Goal: Task Accomplishment & Management: Manage account settings

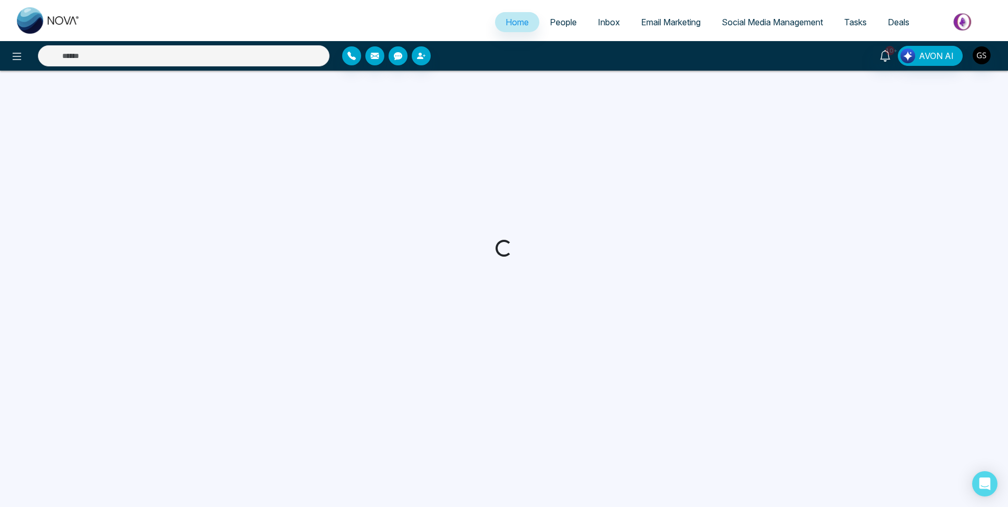
select select "*"
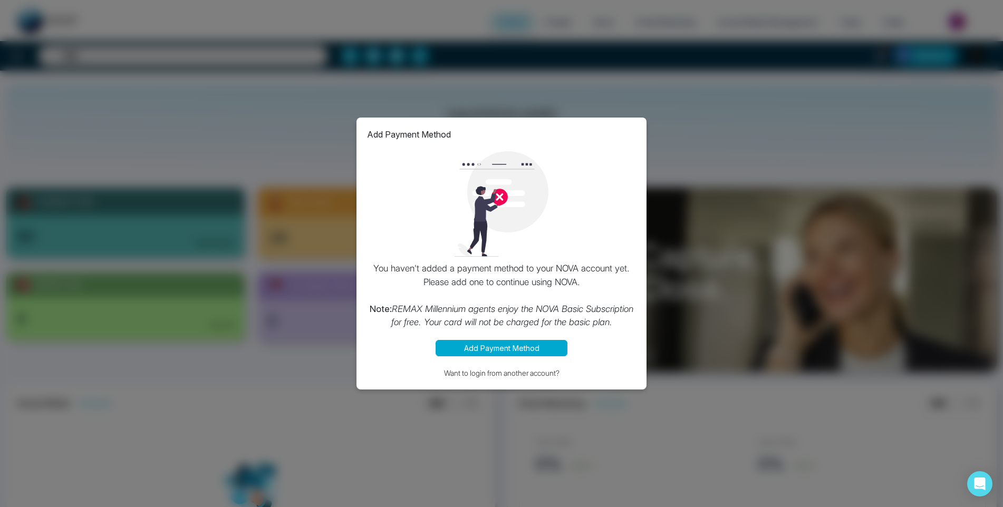
click at [688, 200] on div "Add Payment Method You haven't added a payment method to your NOVA account yet.…" at bounding box center [501, 253] width 1003 height 507
click at [543, 341] on button "Add Payment Method" at bounding box center [502, 348] width 132 height 16
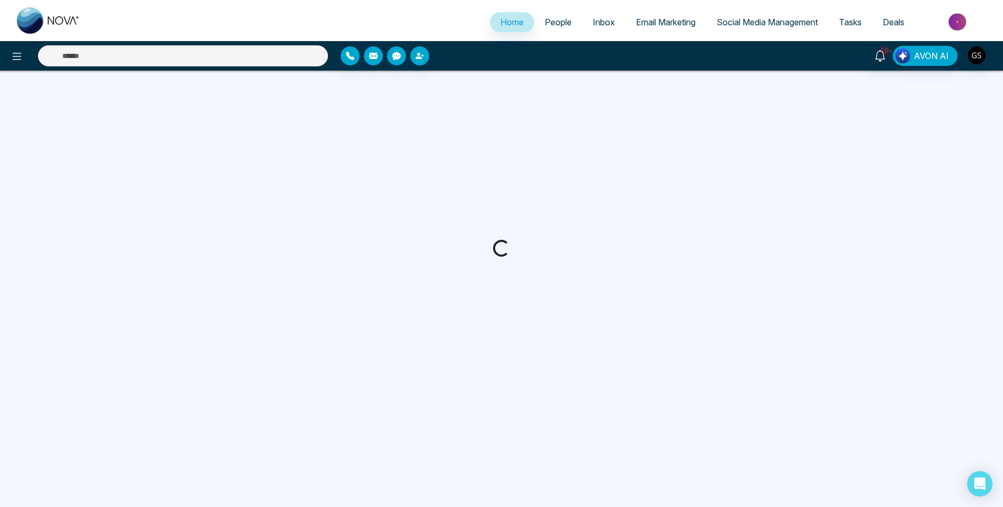
select select "*"
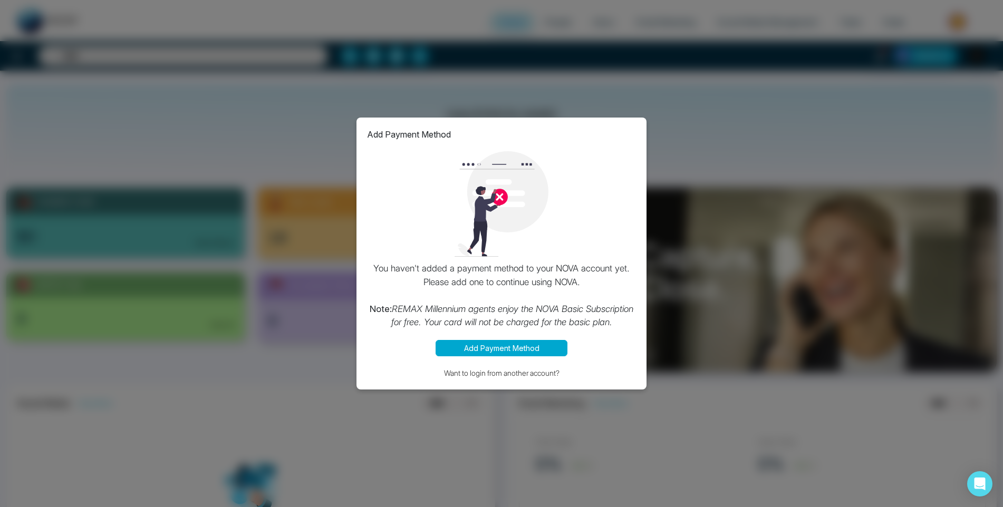
click at [525, 345] on button "Add Payment Method" at bounding box center [502, 348] width 132 height 16
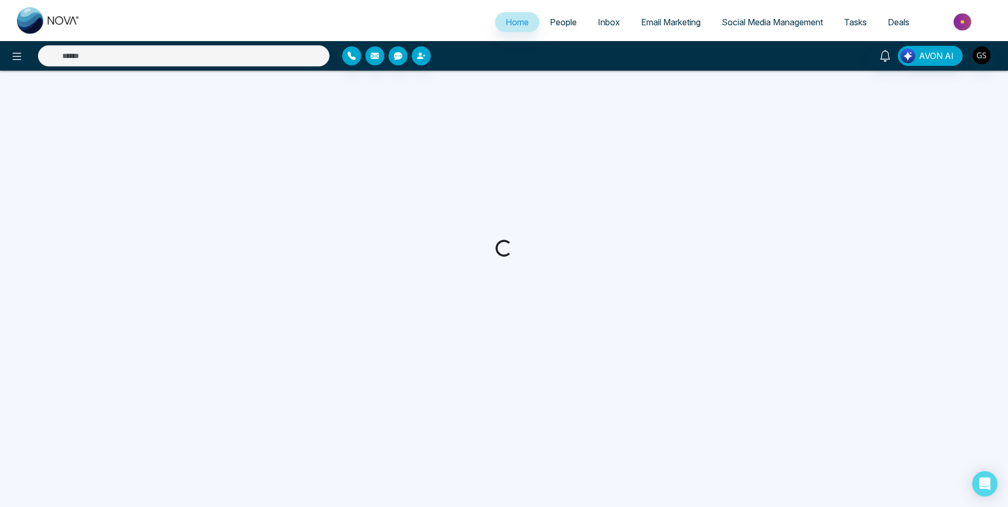
select select "*"
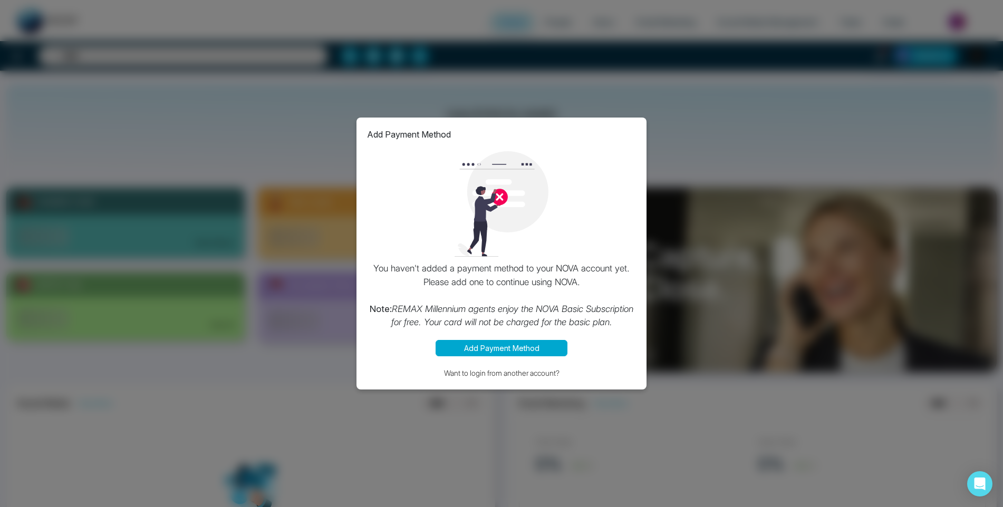
click at [297, 277] on div "Add Payment Method You haven't added a payment method to your NOVA account yet.…" at bounding box center [501, 253] width 1003 height 507
click at [471, 345] on button "Add Payment Method" at bounding box center [502, 348] width 132 height 16
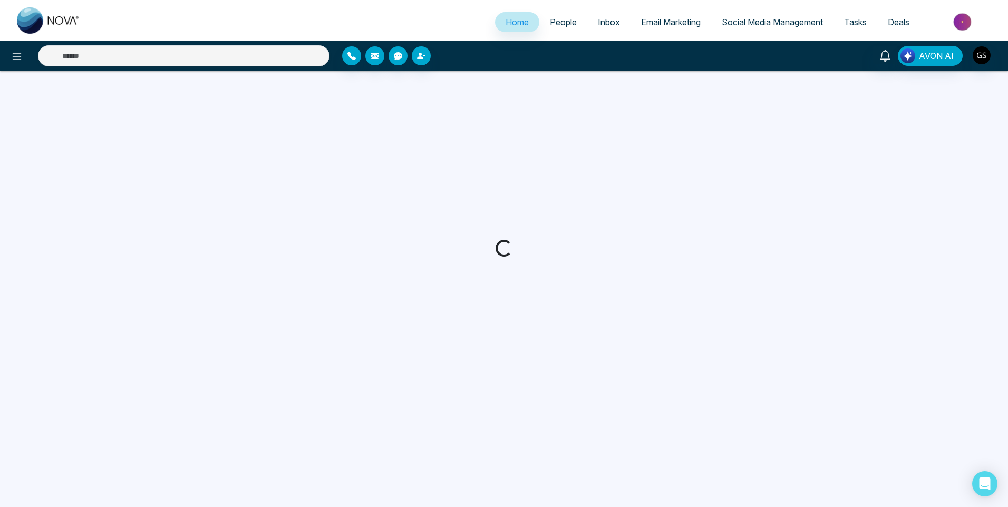
select select "*"
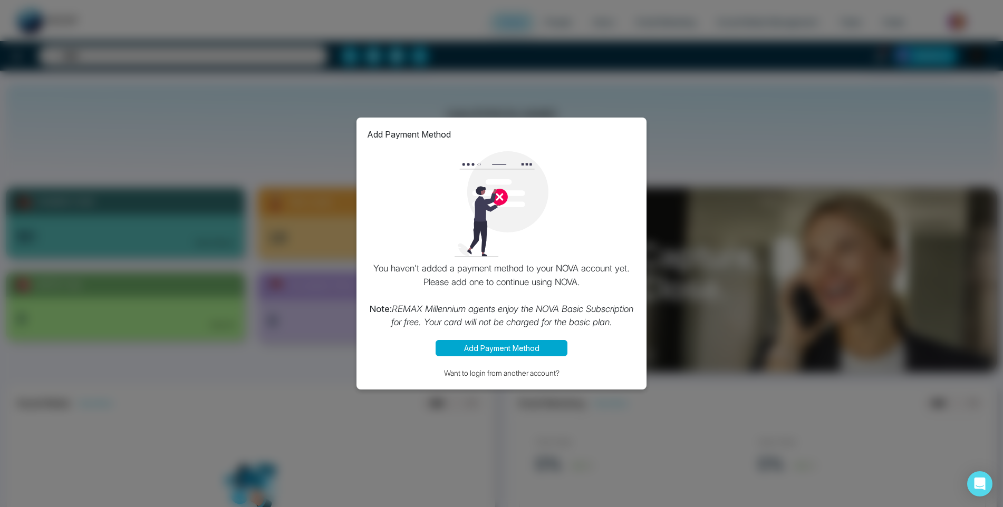
click at [485, 351] on button "Add Payment Method" at bounding box center [502, 348] width 132 height 16
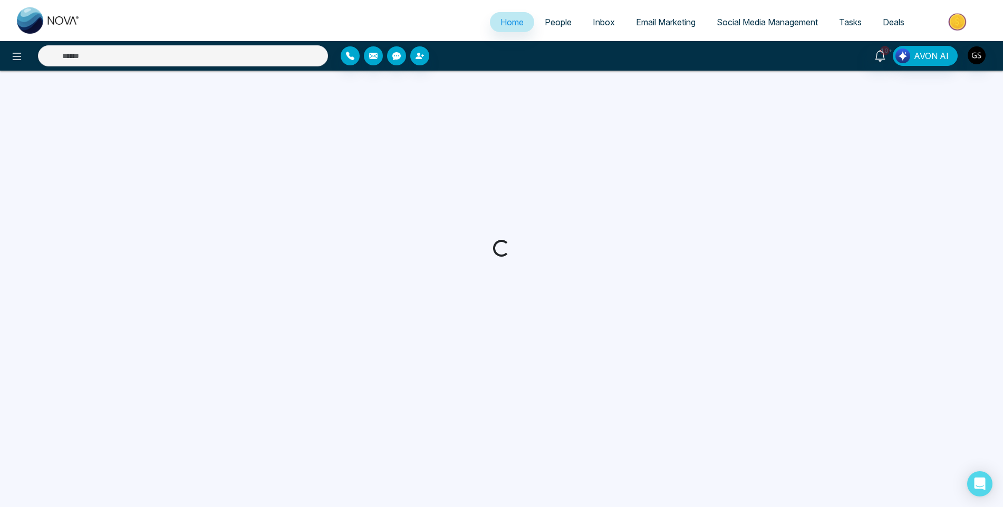
select select "*"
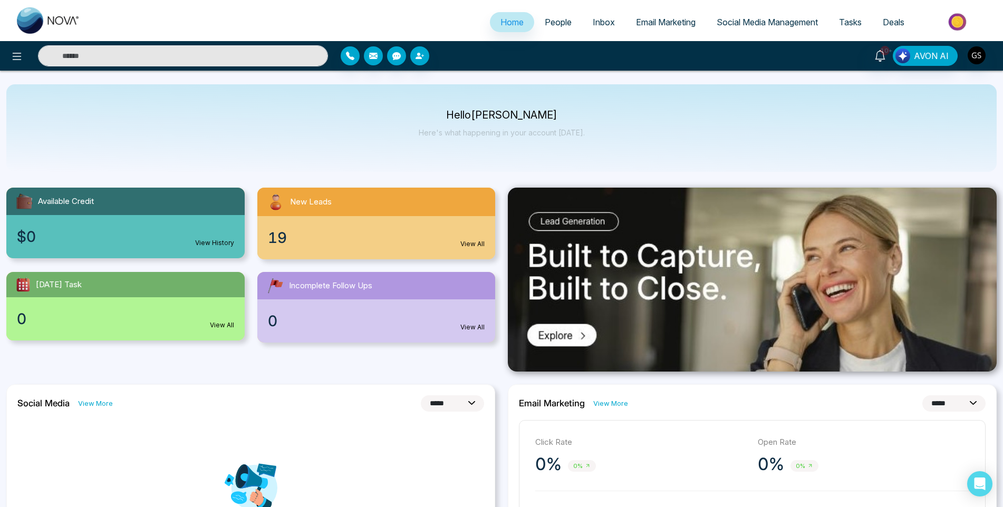
click at [572, 24] on link "People" at bounding box center [558, 22] width 48 height 20
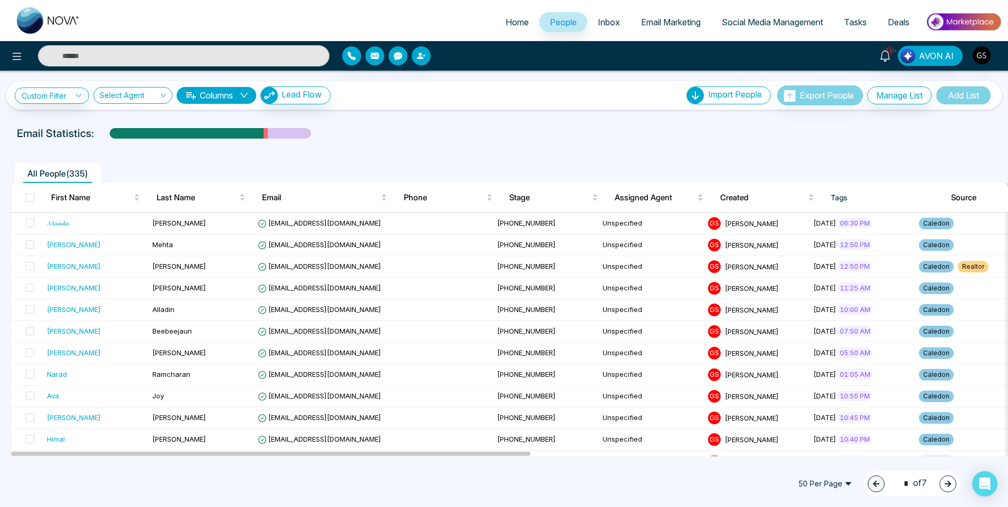
click at [982, 57] on img "button" at bounding box center [982, 55] width 18 height 18
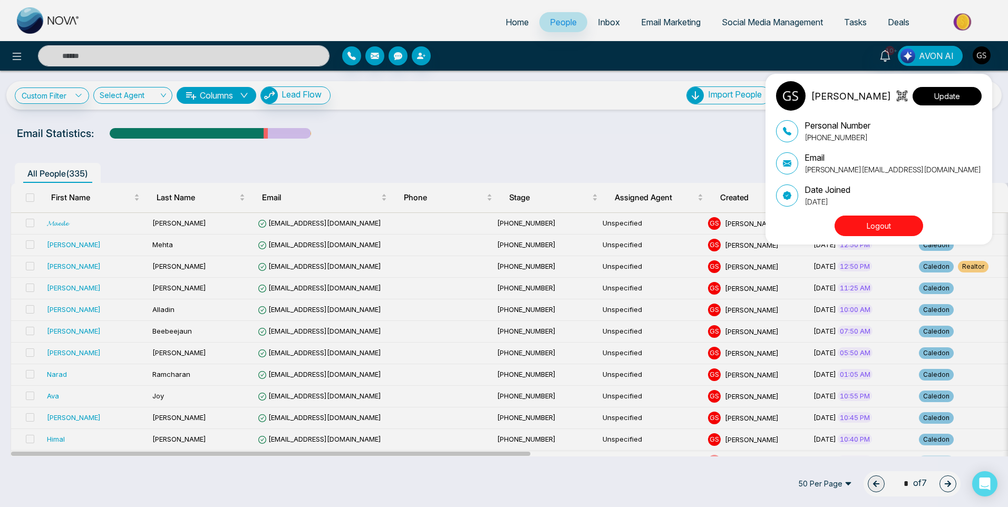
click at [947, 94] on button "Update" at bounding box center [947, 96] width 69 height 18
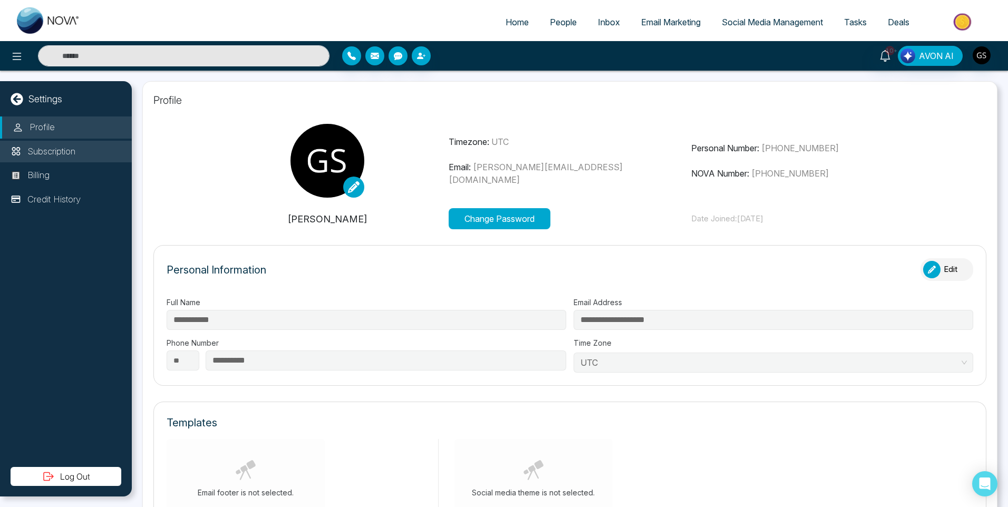
click at [28, 151] on p "Subscription" at bounding box center [51, 152] width 48 height 14
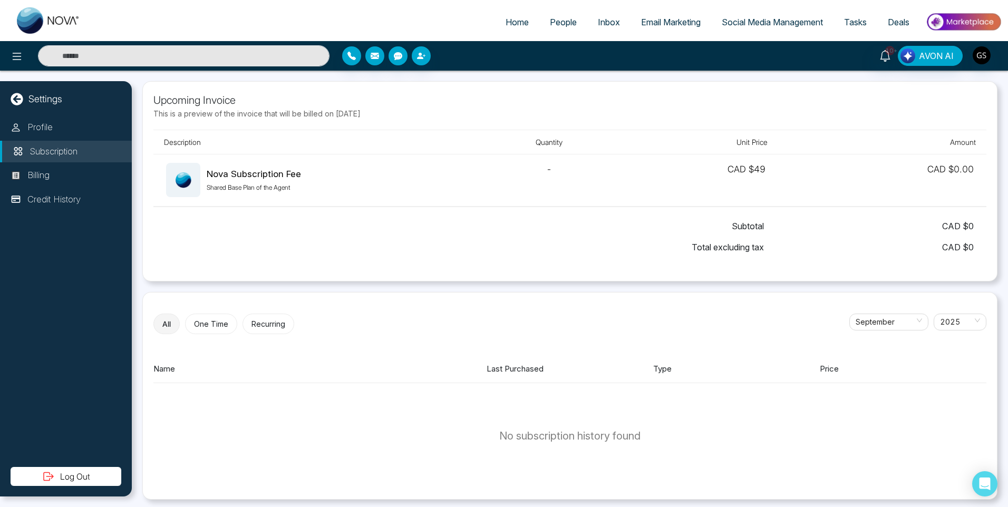
click at [492, 359] on div "Name Last Purchased Type Price" at bounding box center [569, 369] width 833 height 28
click at [38, 167] on li "Billing" at bounding box center [66, 176] width 132 height 22
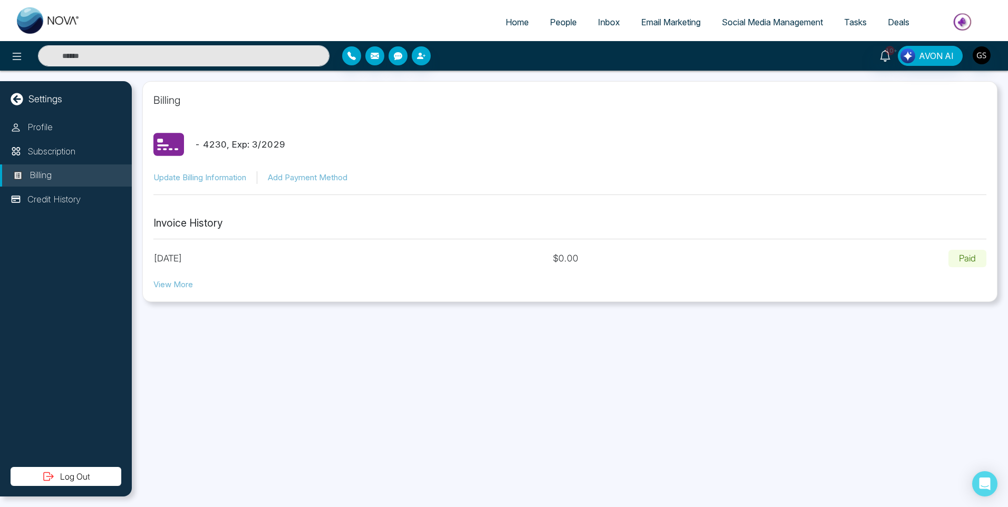
click at [169, 279] on button "View More" at bounding box center [173, 285] width 40 height 12
click at [37, 190] on li "Credit History" at bounding box center [66, 200] width 132 height 22
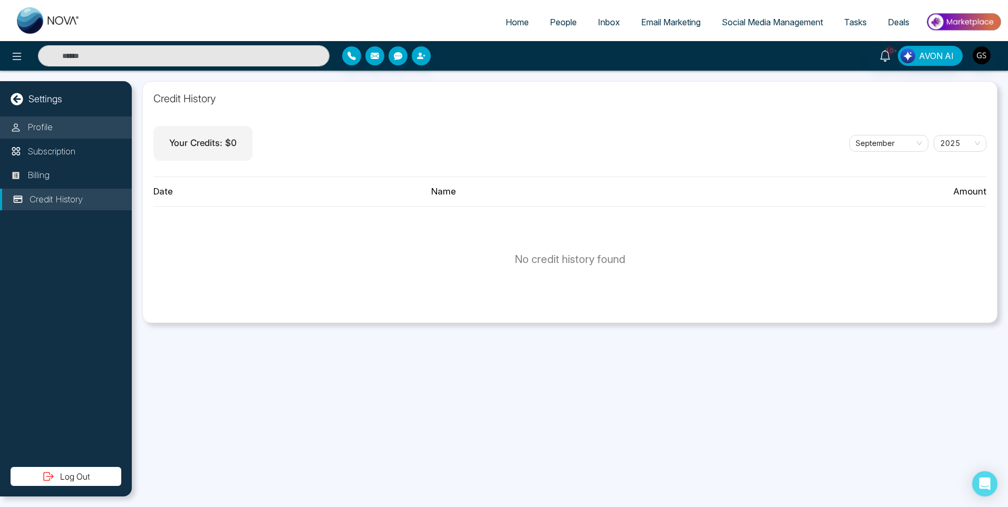
click at [46, 129] on p "Profile" at bounding box center [39, 128] width 25 height 14
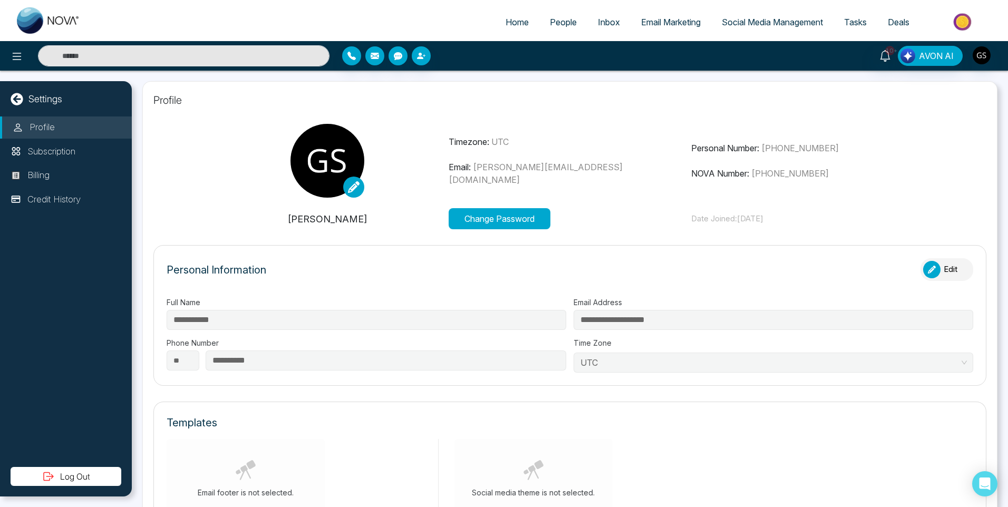
click at [565, 19] on span "People" at bounding box center [563, 22] width 27 height 11
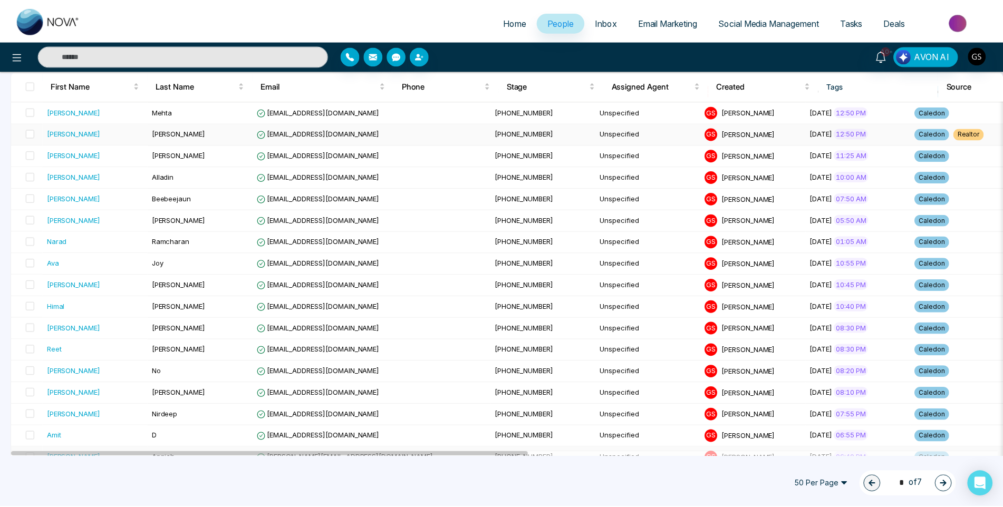
scroll to position [264, 0]
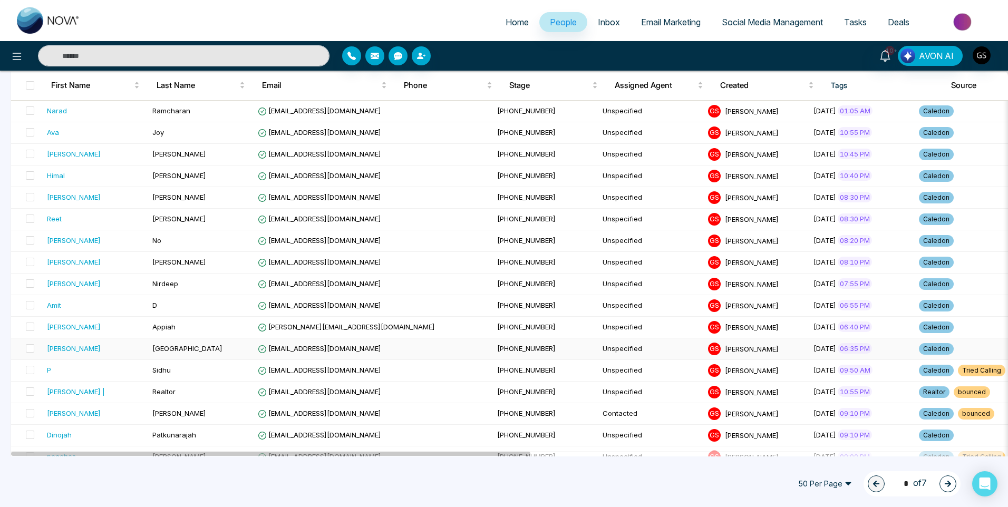
click at [100, 352] on div "[PERSON_NAME]" at bounding box center [95, 348] width 97 height 11
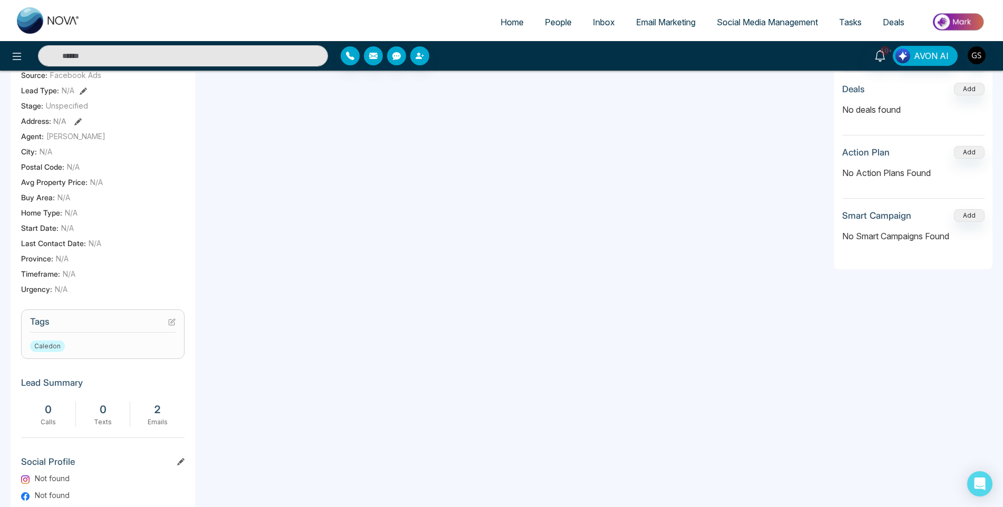
scroll to position [211, 0]
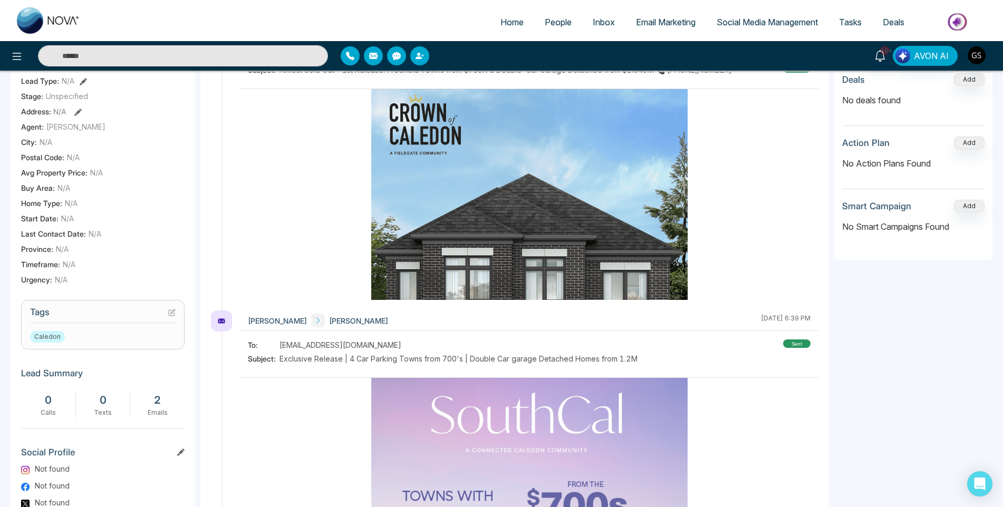
click at [171, 316] on icon at bounding box center [171, 312] width 7 height 7
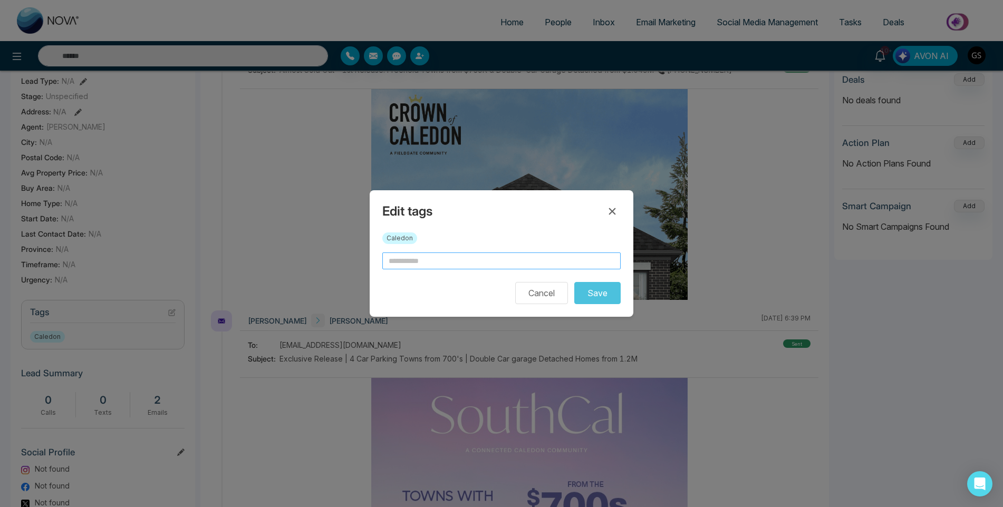
click at [434, 255] on input "text" at bounding box center [501, 261] width 238 height 17
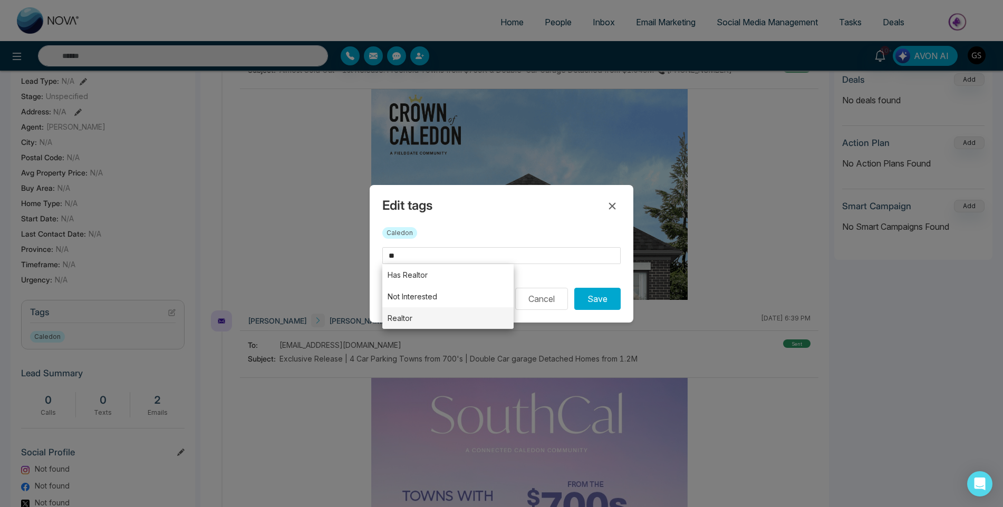
click at [419, 313] on li "Realtor" at bounding box center [447, 318] width 131 height 22
type input "*******"
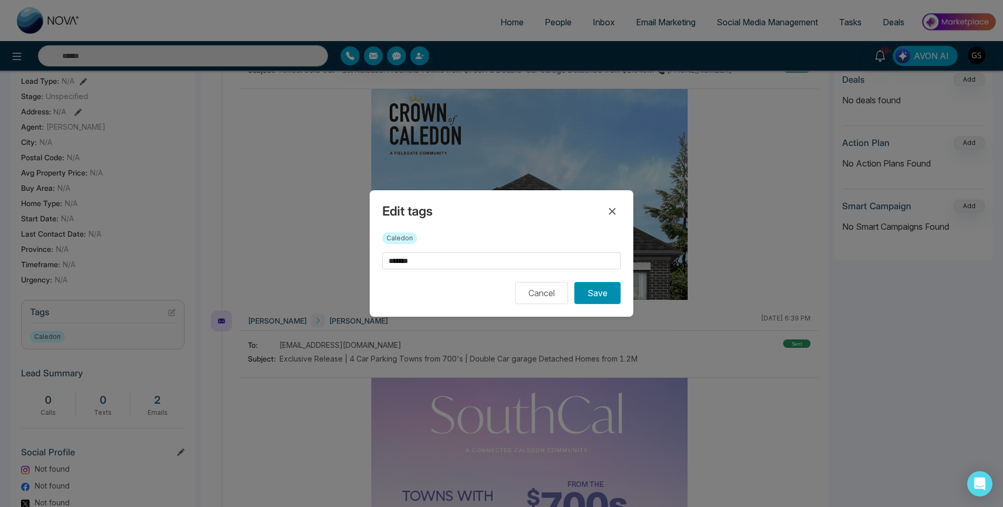
click at [605, 301] on button "Save" at bounding box center [597, 293] width 46 height 22
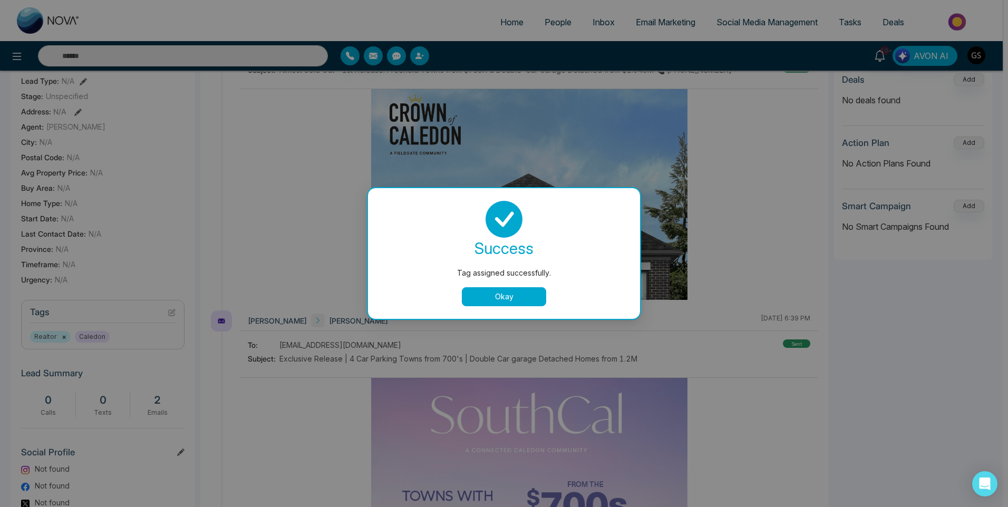
click at [578, 142] on div "Tag assigned successfully. success Tag assigned successfully. Okay" at bounding box center [504, 253] width 1008 height 507
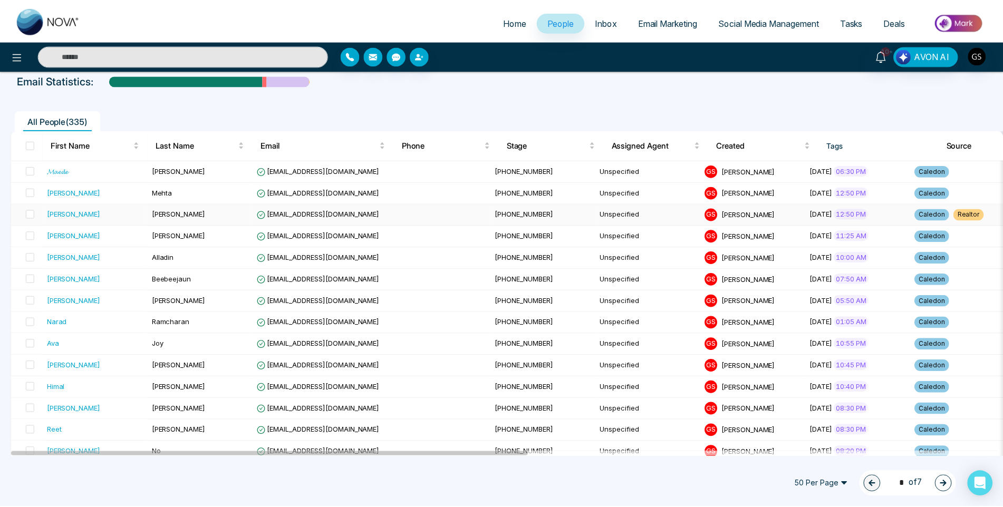
scroll to position [105, 0]
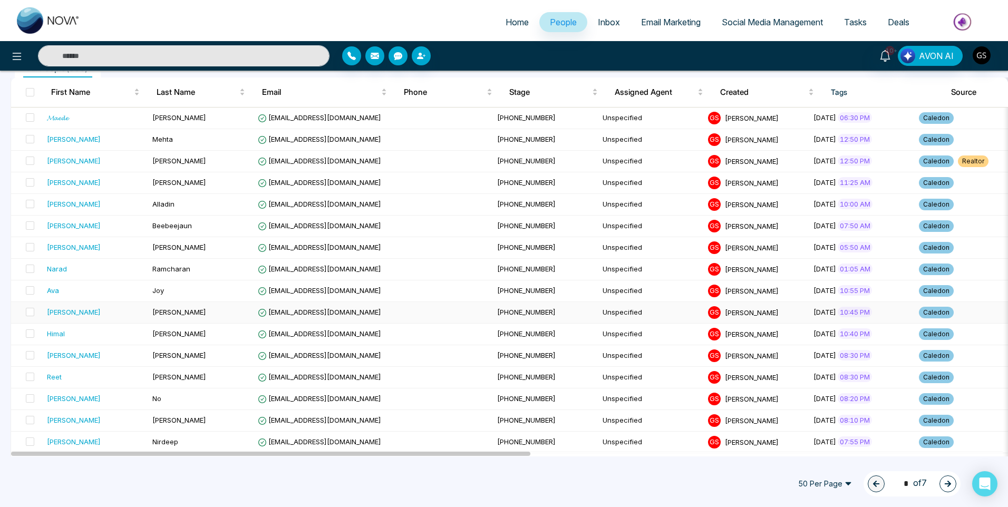
click at [312, 313] on span "[EMAIL_ADDRESS][DOMAIN_NAME]" at bounding box center [319, 312] width 123 height 8
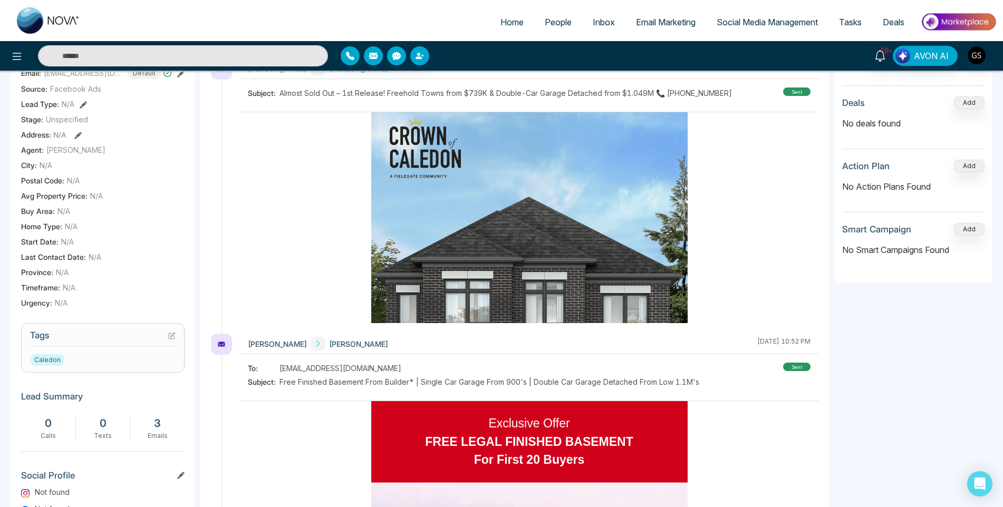
scroll to position [211, 0]
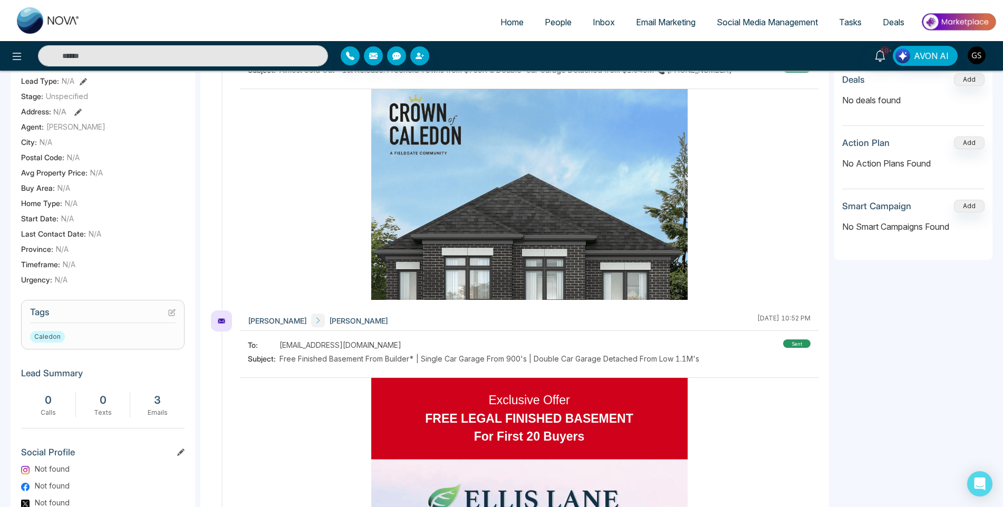
click at [173, 316] on icon at bounding box center [171, 312] width 7 height 7
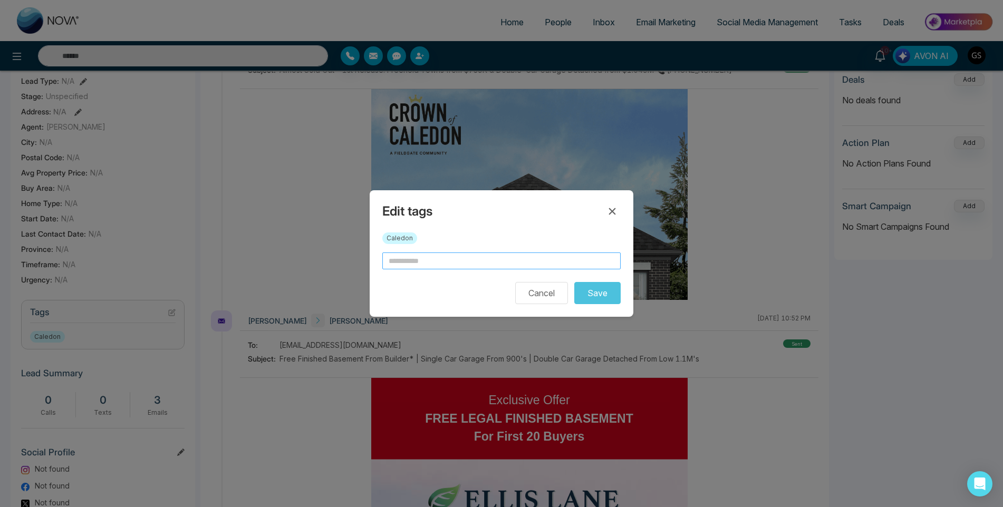
click at [404, 257] on input "text" at bounding box center [501, 261] width 238 height 17
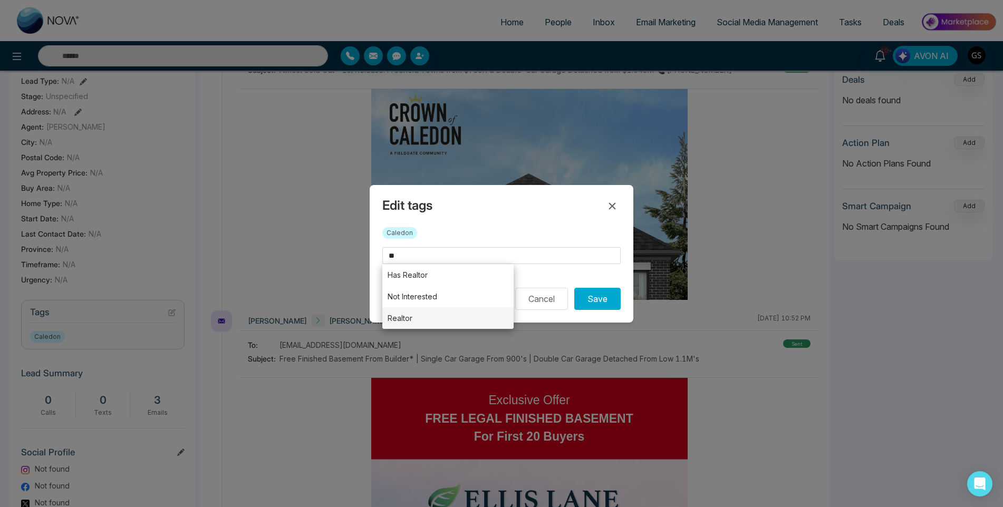
click at [406, 318] on li "Realtor" at bounding box center [447, 318] width 131 height 22
type input "*******"
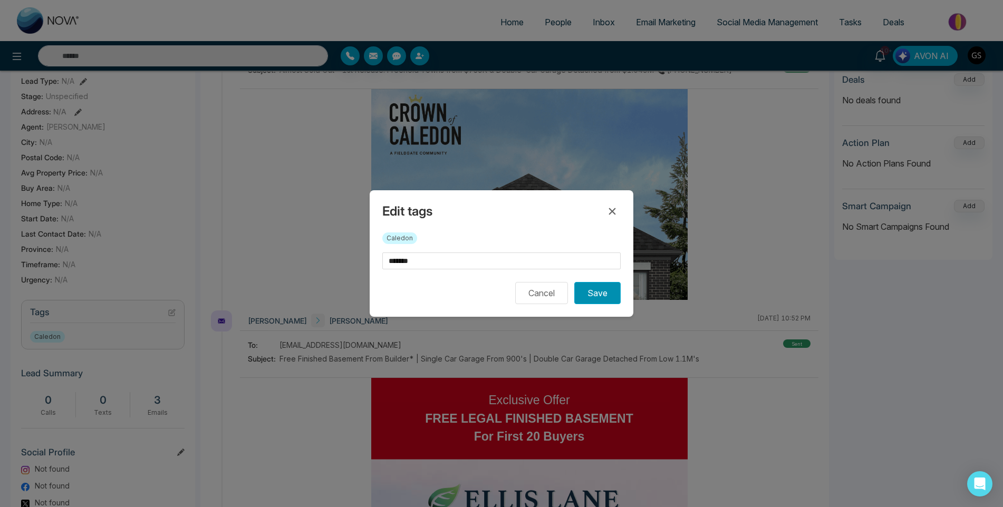
click at [607, 300] on button "Save" at bounding box center [597, 293] width 46 height 22
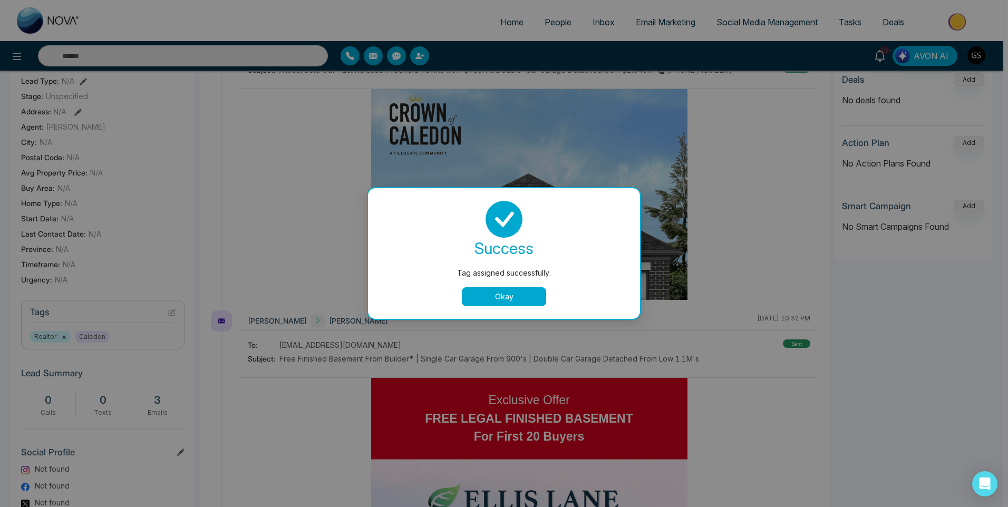
click at [562, 23] on div "Tag assigned successfully. success Tag assigned successfully. Okay" at bounding box center [504, 253] width 1008 height 507
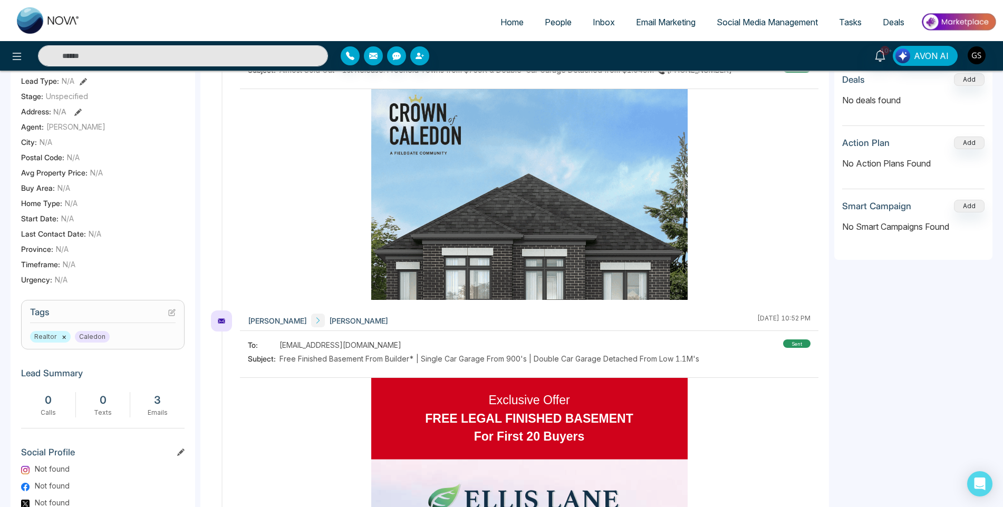
click at [562, 23] on span "People" at bounding box center [558, 22] width 27 height 11
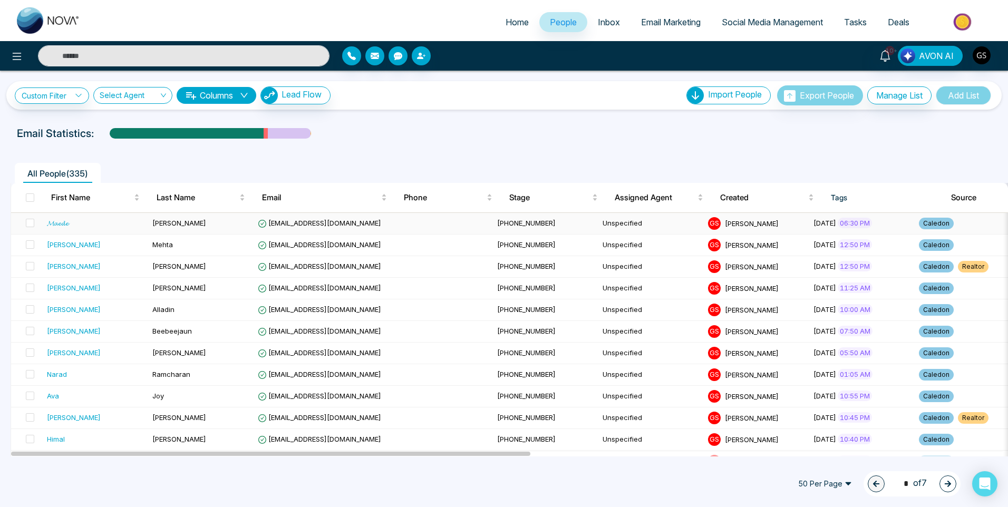
click at [111, 221] on div "𝓜𝓪𝓮𝓭𝓮" at bounding box center [95, 223] width 97 height 11
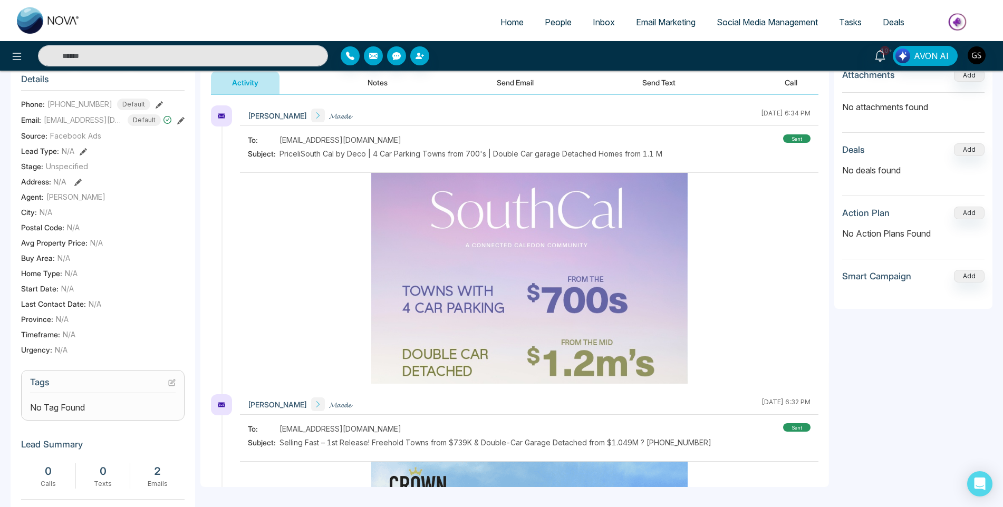
scroll to position [142, 0]
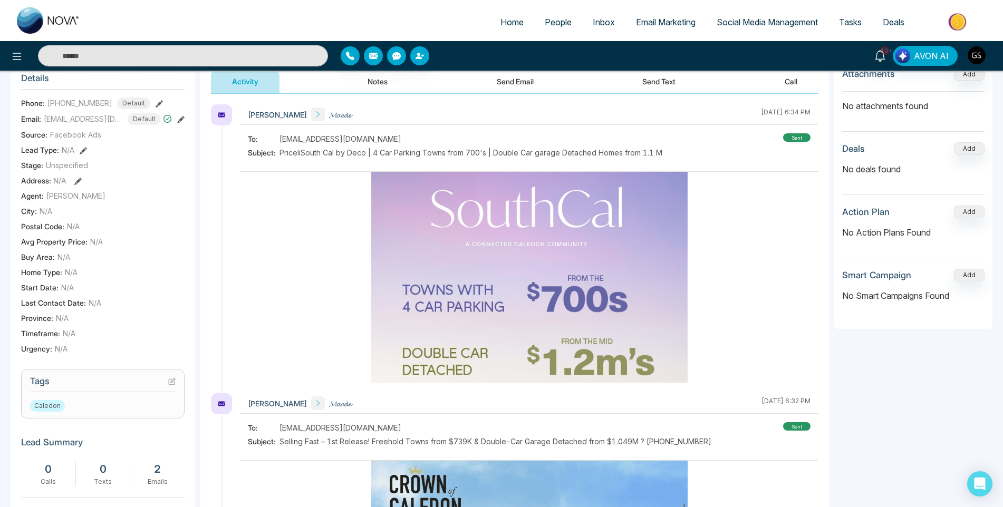
click at [170, 385] on icon at bounding box center [171, 381] width 7 height 7
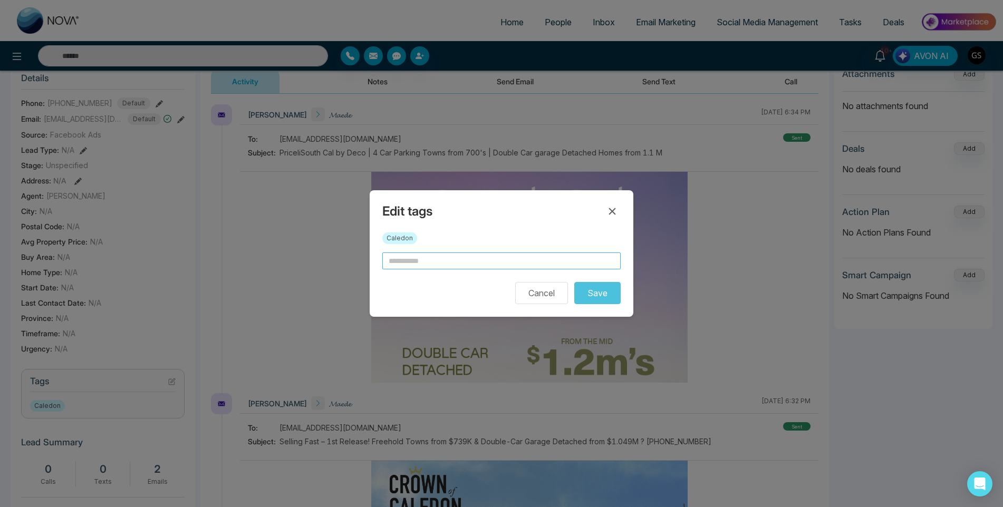
click at [407, 268] on input "text" at bounding box center [501, 261] width 238 height 17
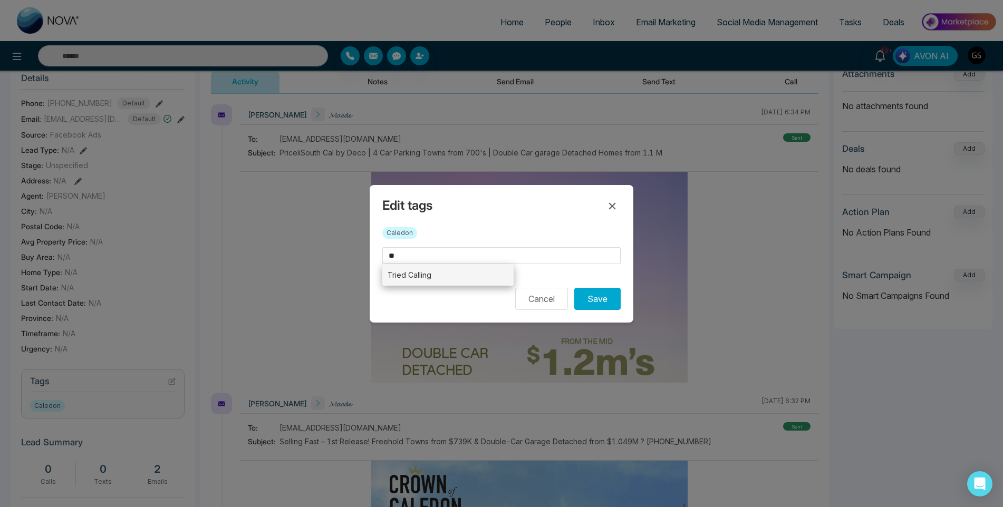
click at [408, 277] on li "Tried Calling" at bounding box center [447, 275] width 131 height 22
type input "**********"
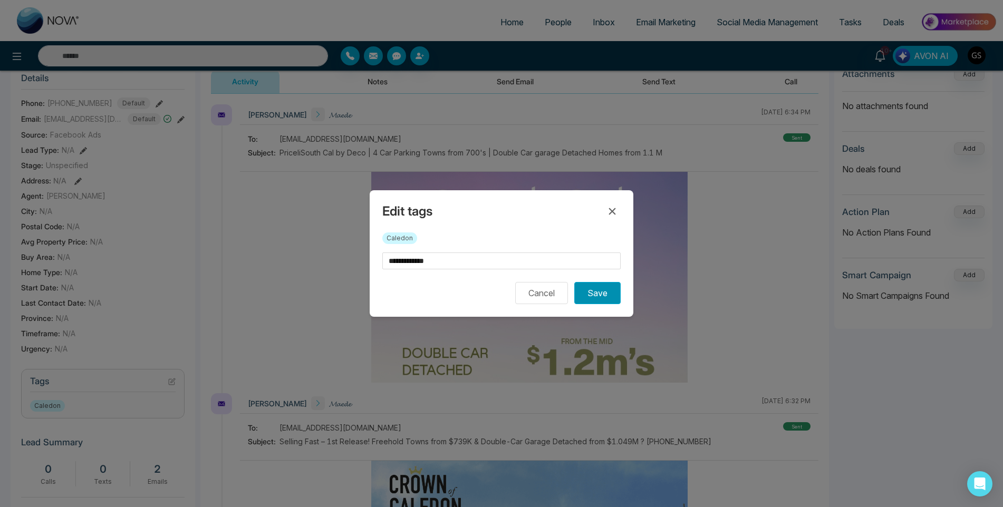
click at [602, 295] on button "Save" at bounding box center [597, 293] width 46 height 22
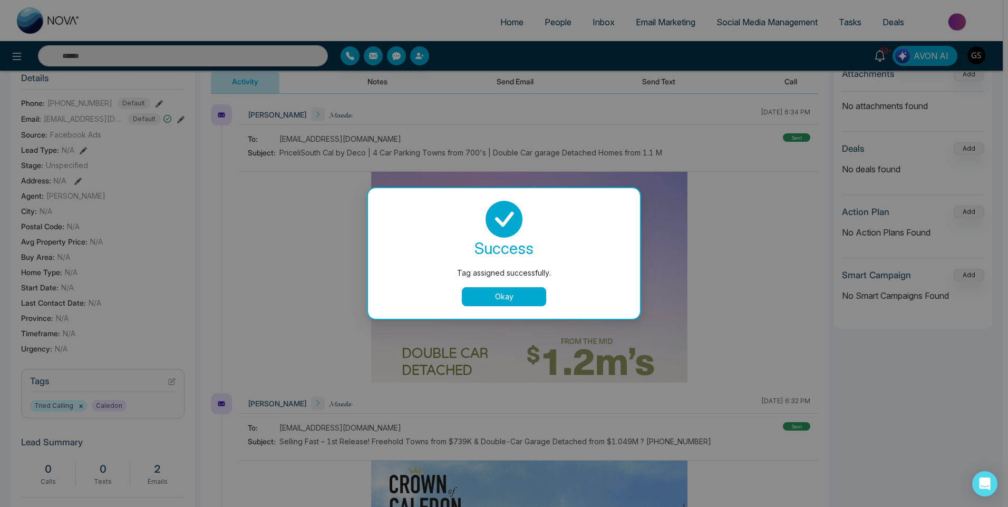
click at [519, 305] on button "Okay" at bounding box center [504, 296] width 84 height 19
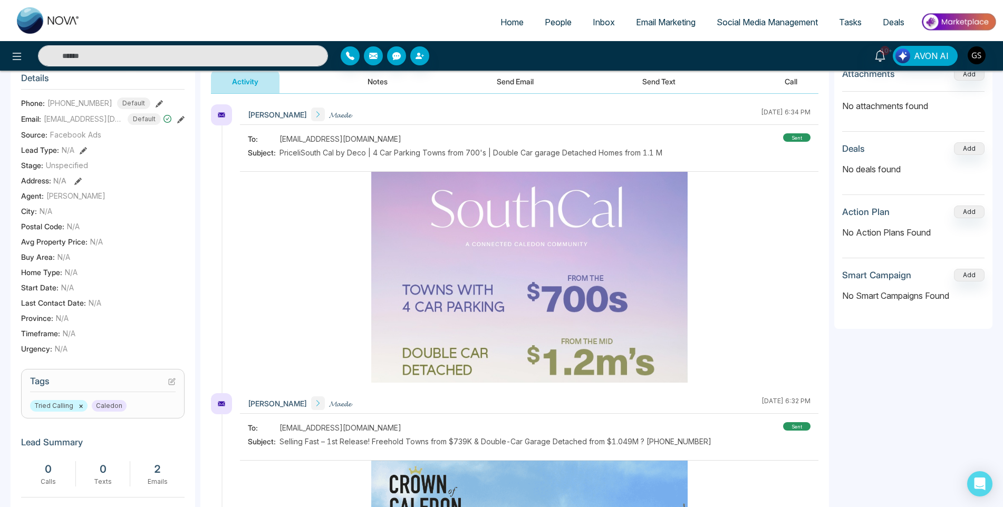
click at [550, 19] on span "People" at bounding box center [558, 22] width 27 height 11
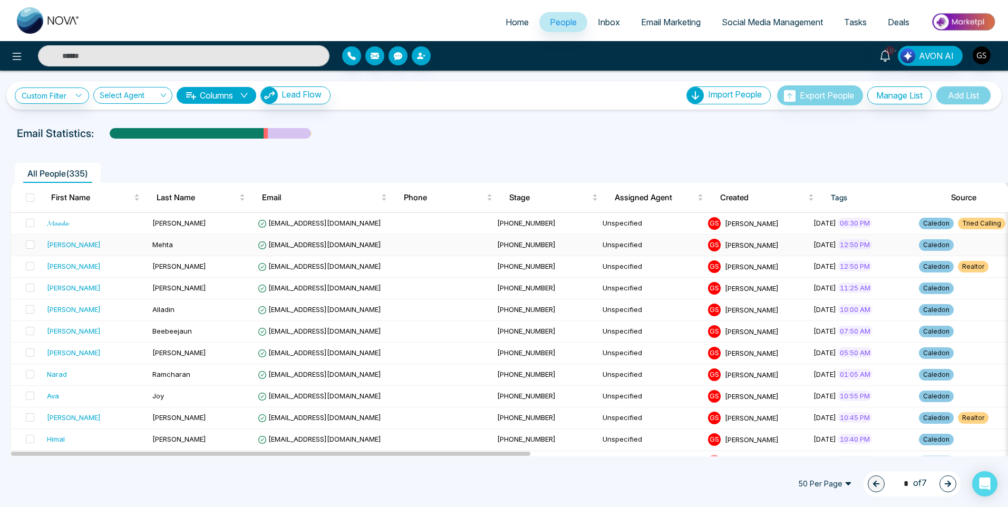
click at [359, 248] on td "[EMAIL_ADDRESS][DOMAIN_NAME]" at bounding box center [373, 246] width 239 height 22
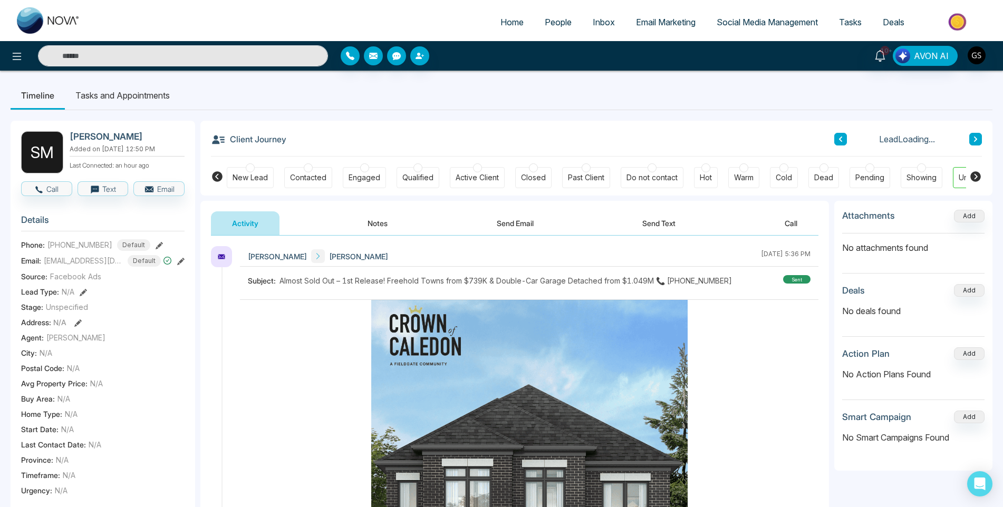
click at [320, 175] on div "Contacted" at bounding box center [308, 177] width 36 height 11
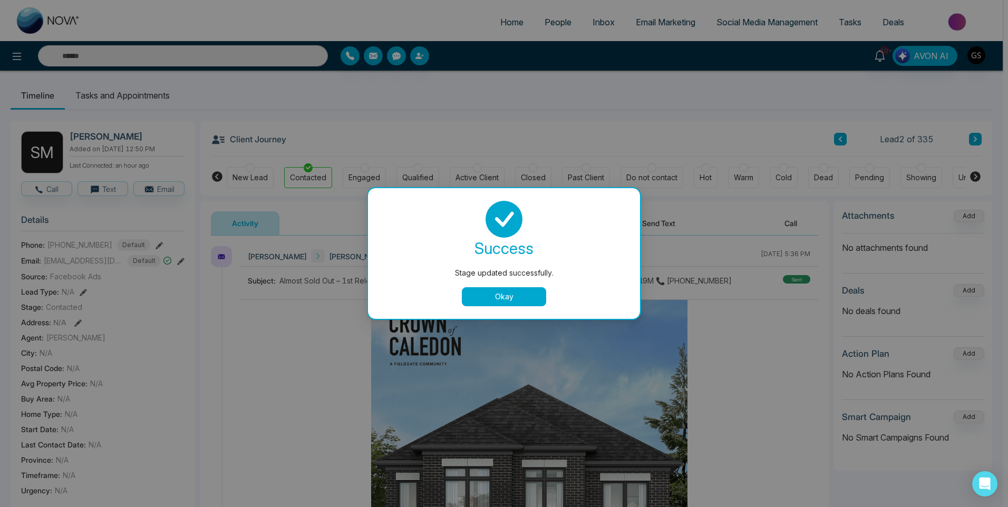
click at [490, 297] on button "Okay" at bounding box center [504, 296] width 84 height 19
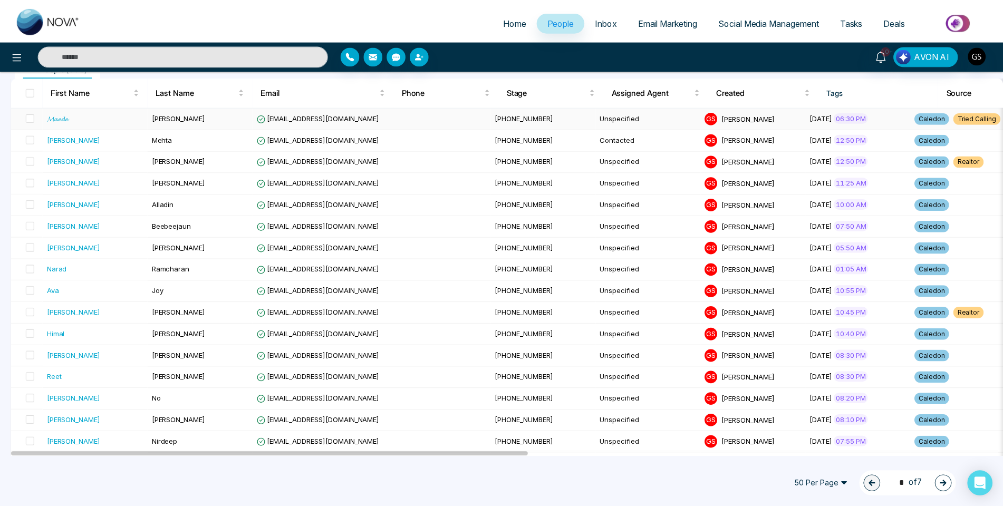
scroll to position [158, 0]
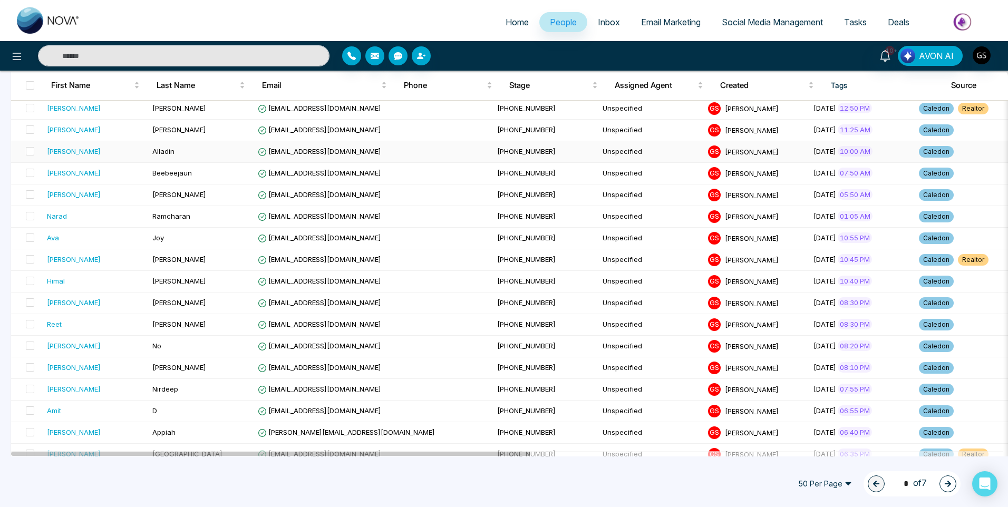
click at [195, 151] on td "Alladin" at bounding box center [200, 152] width 105 height 22
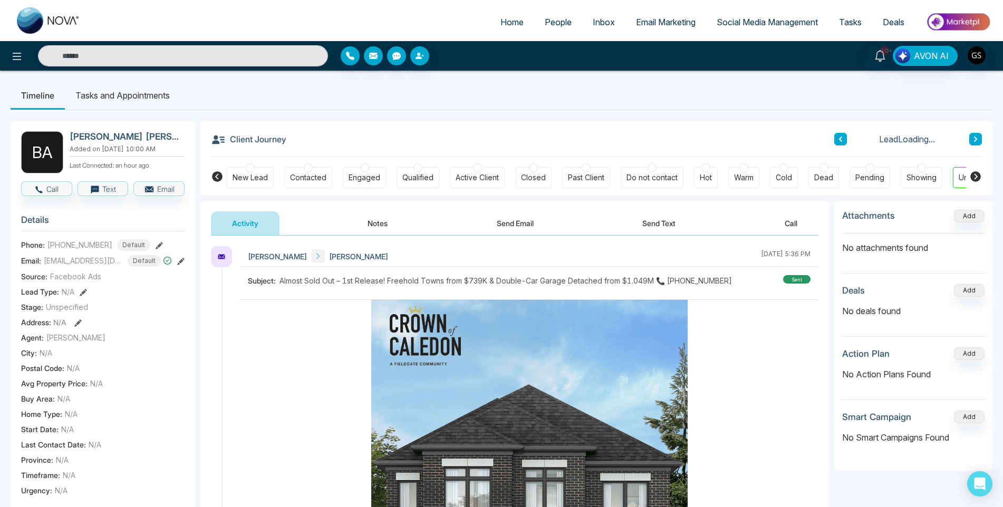
scroll to position [211, 0]
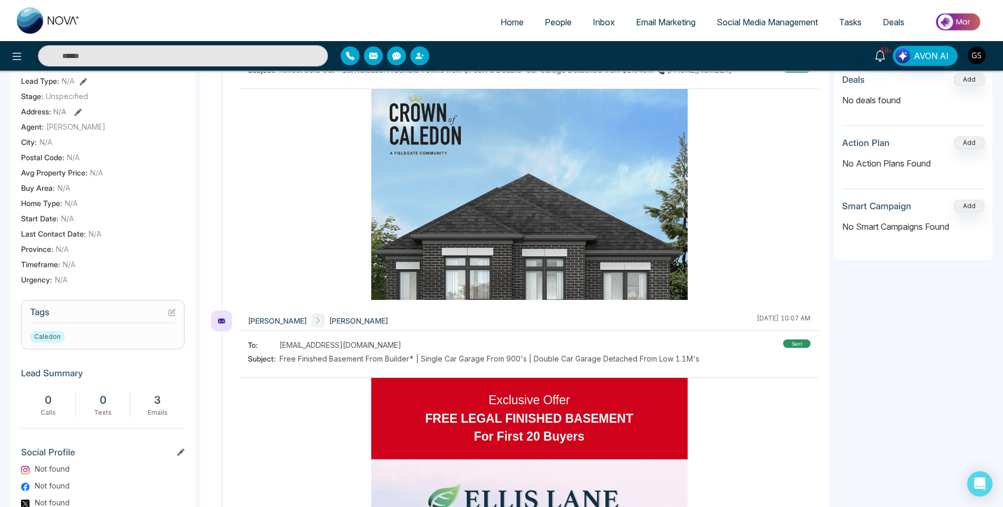
click at [172, 316] on icon at bounding box center [171, 312] width 7 height 7
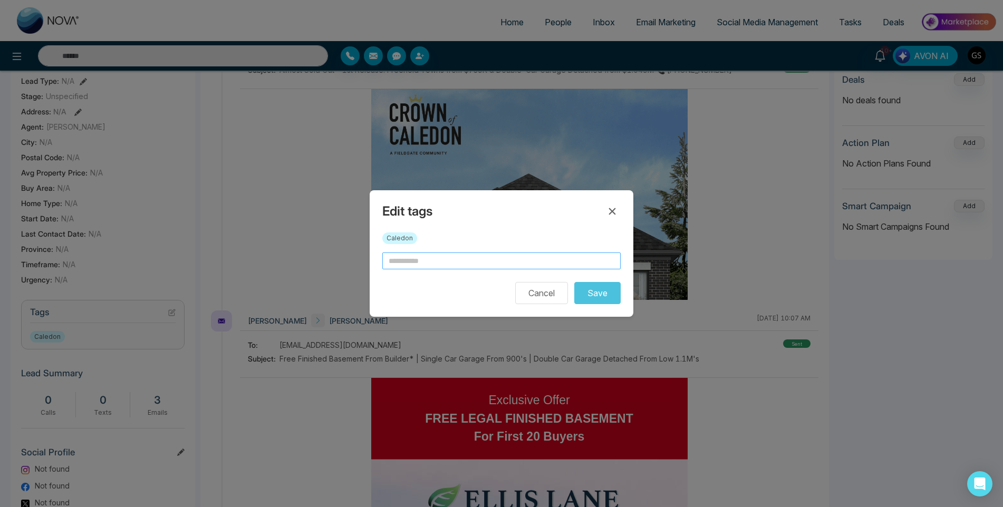
click at [441, 258] on input "text" at bounding box center [501, 261] width 238 height 17
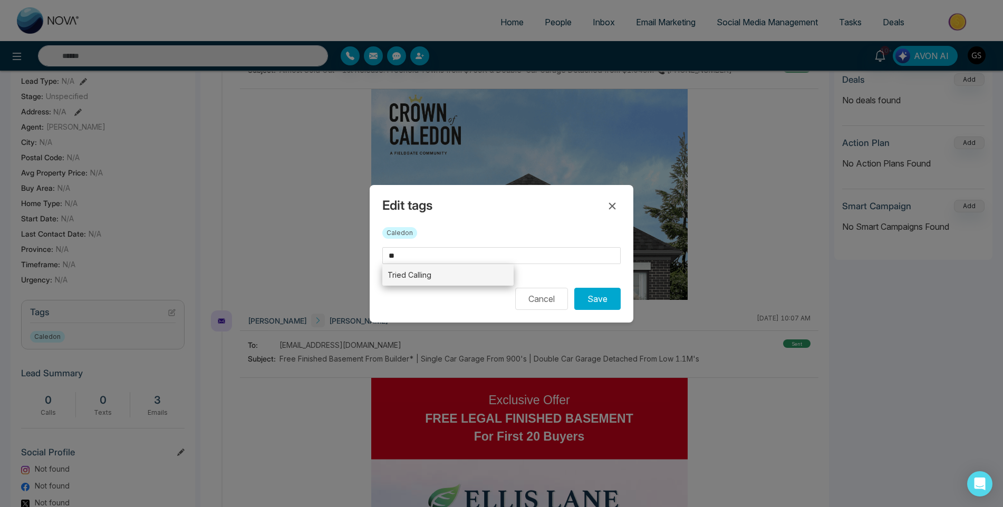
click at [435, 276] on li "Tried Calling" at bounding box center [447, 275] width 131 height 22
type input "**********"
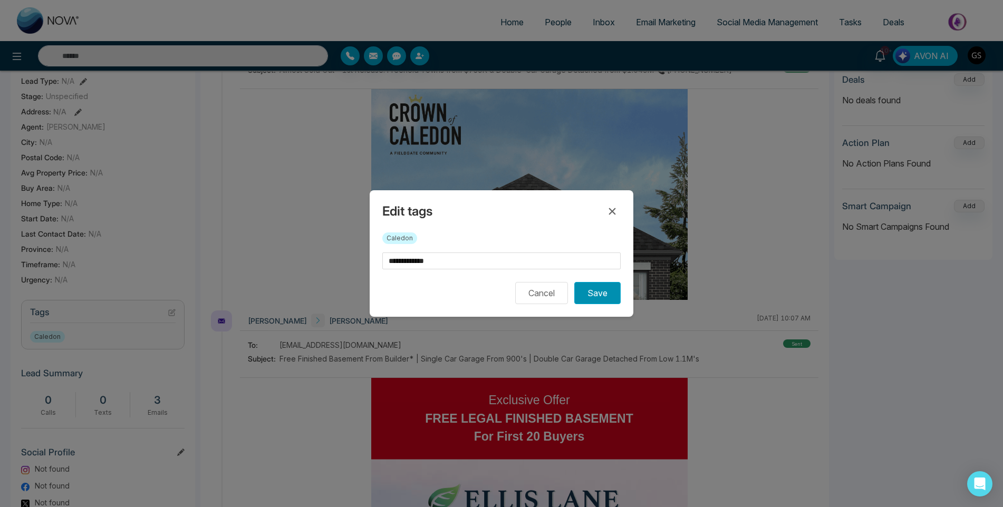
click at [603, 298] on button "Save" at bounding box center [597, 293] width 46 height 22
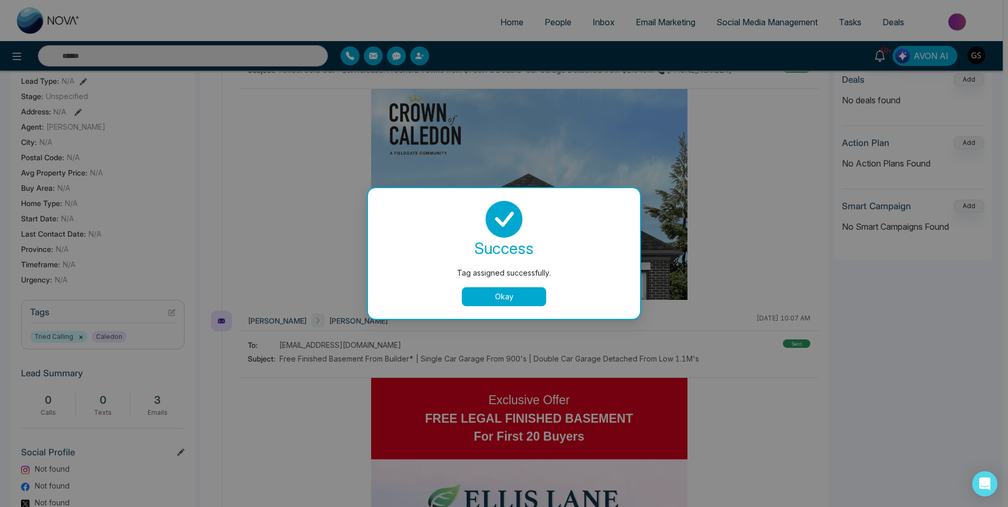
click at [499, 159] on div "Tag assigned successfully. success Tag assigned successfully. Okay" at bounding box center [504, 253] width 1008 height 507
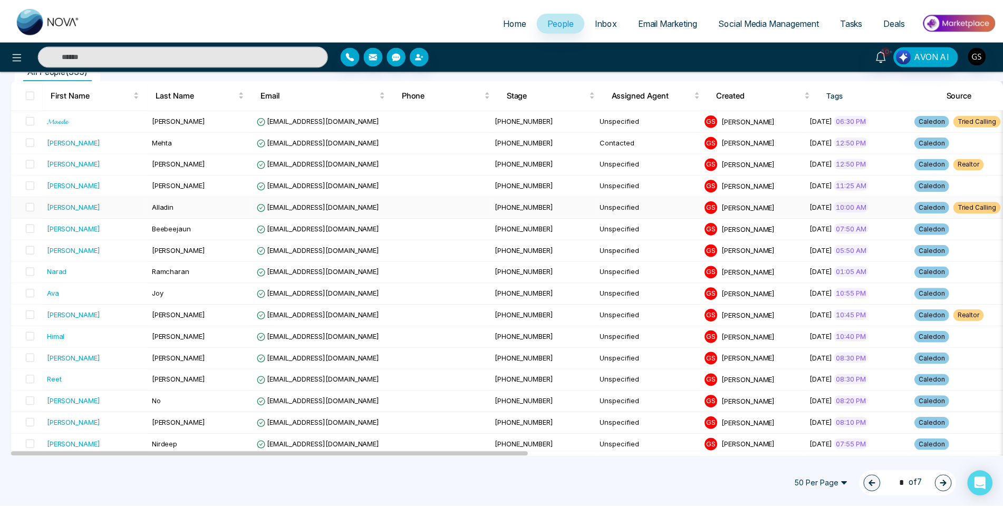
scroll to position [105, 0]
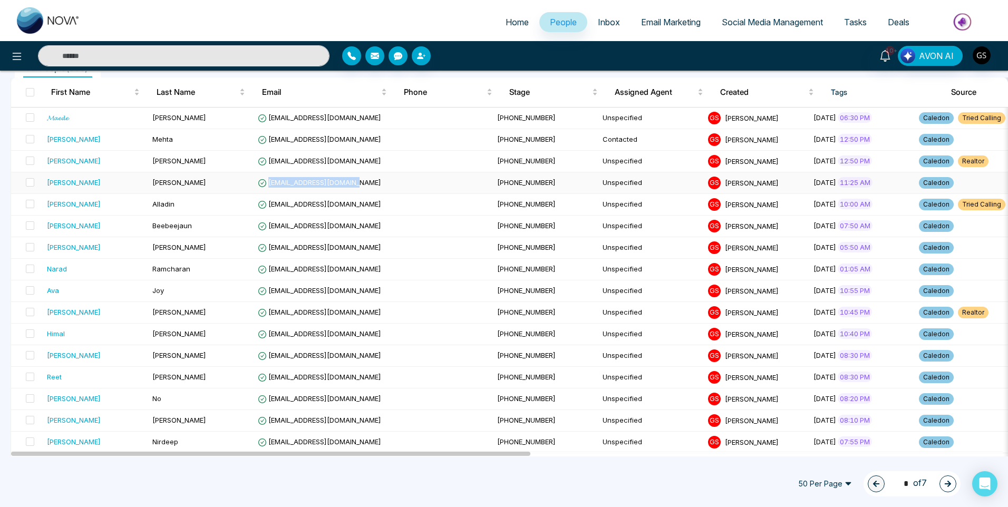
drag, startPoint x: 353, startPoint y: 184, endPoint x: 269, endPoint y: 190, distance: 84.6
click at [269, 190] on td "[EMAIL_ADDRESS][DOMAIN_NAME]" at bounding box center [373, 183] width 239 height 22
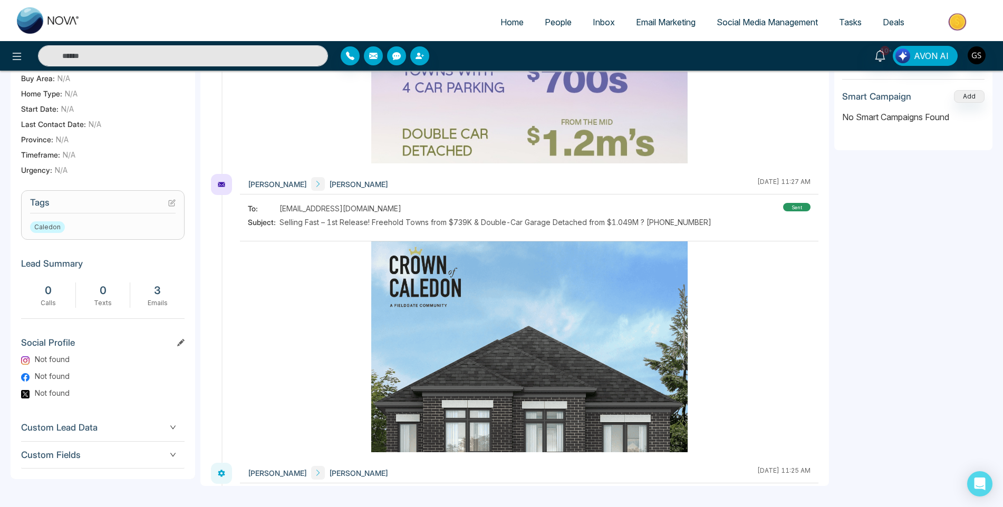
scroll to position [604, 0]
drag, startPoint x: 367, startPoint y: 211, endPoint x: 279, endPoint y: 214, distance: 87.6
click at [279, 214] on div "To: [EMAIL_ADDRESS][DOMAIN_NAME]" at bounding box center [480, 209] width 464 height 11
copy div "[EMAIL_ADDRESS][DOMAIN_NAME]"
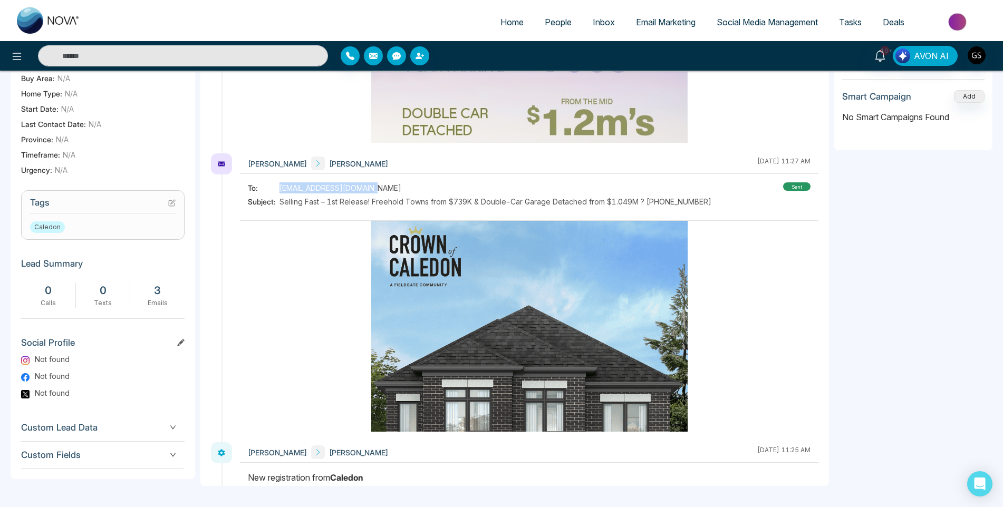
scroll to position [657, 0]
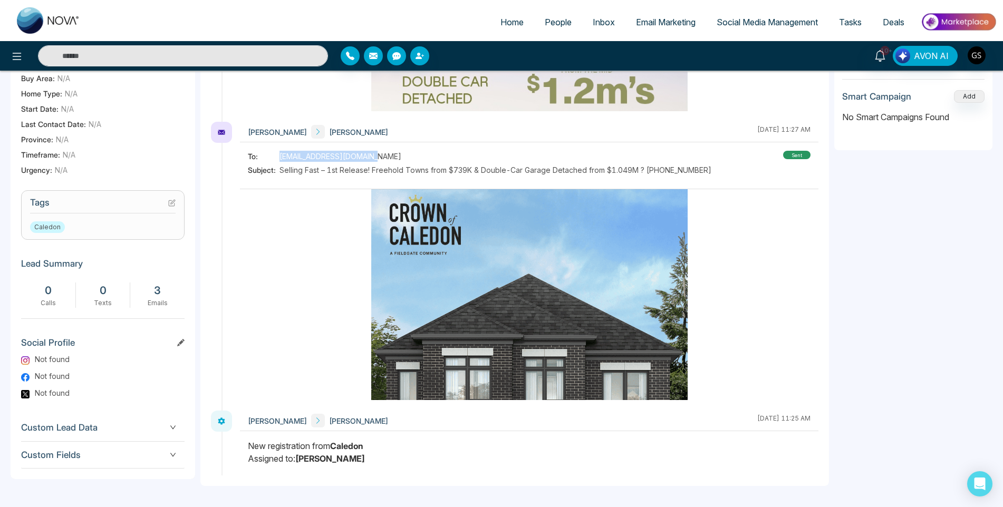
copy div "[EMAIL_ADDRESS][DOMAIN_NAME]"
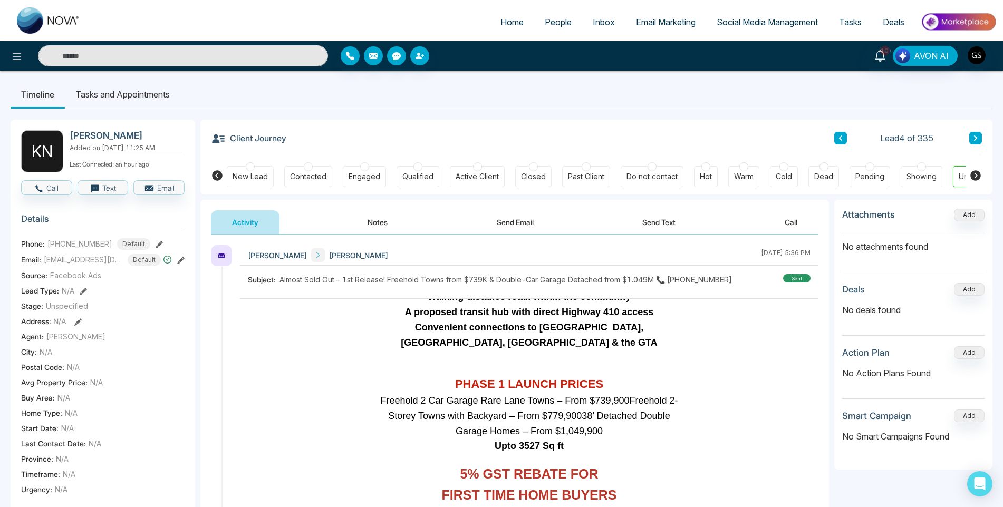
scroll to position [0, 0]
click at [361, 226] on button "Notes" at bounding box center [377, 223] width 62 height 24
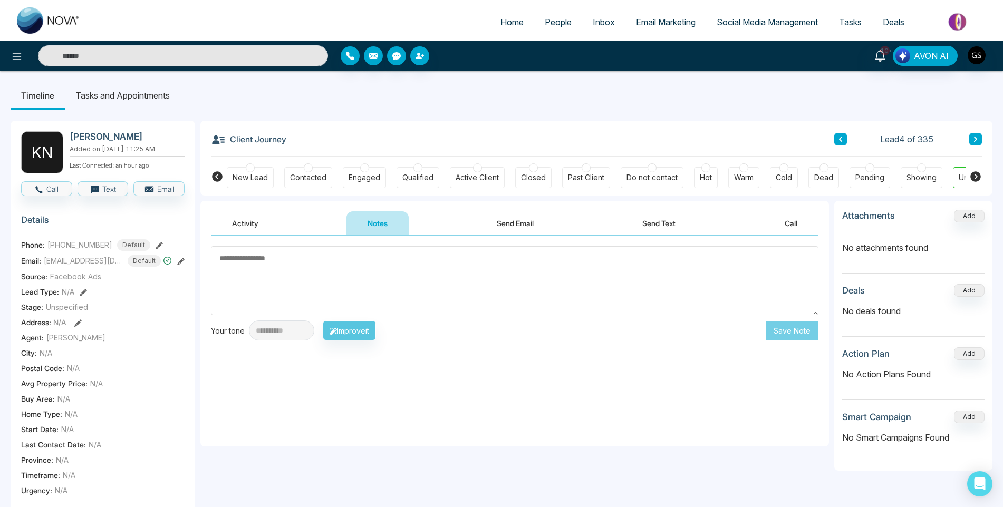
click at [251, 217] on button "Activity" at bounding box center [245, 223] width 69 height 24
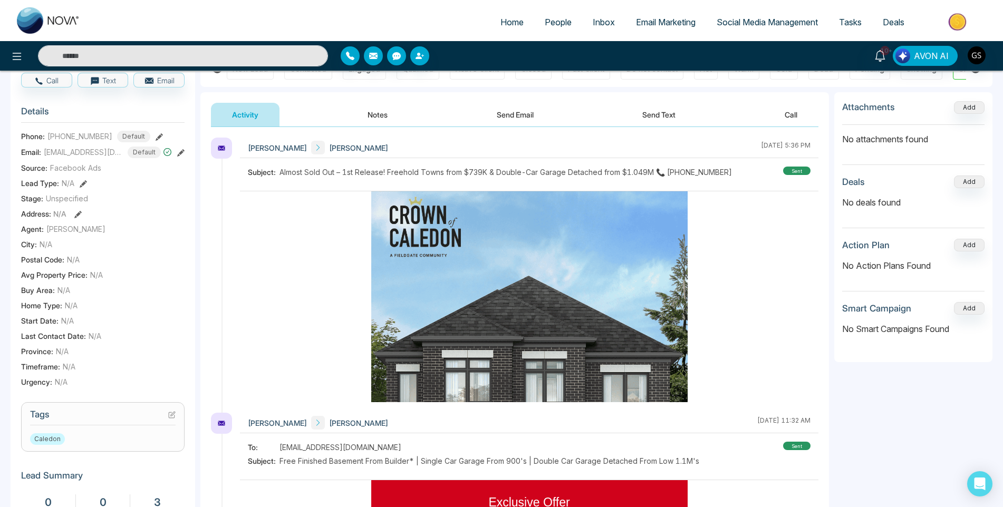
scroll to position [264, 0]
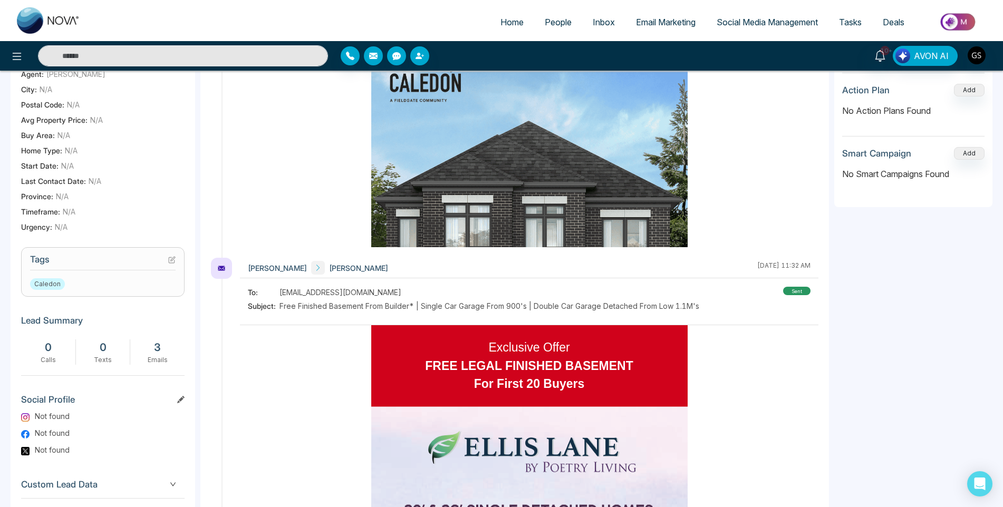
click at [169, 263] on icon at bounding box center [172, 260] width 6 height 6
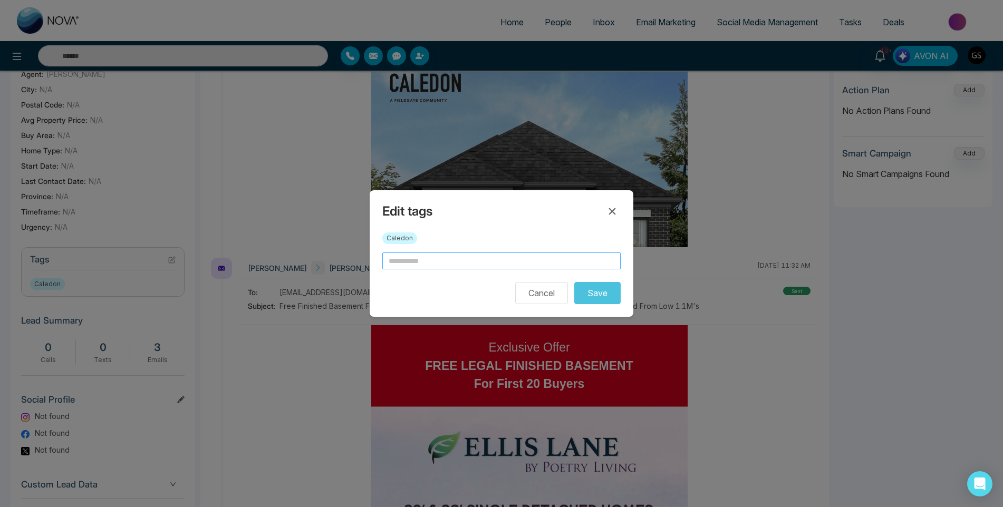
click at [426, 261] on input "text" at bounding box center [501, 261] width 238 height 17
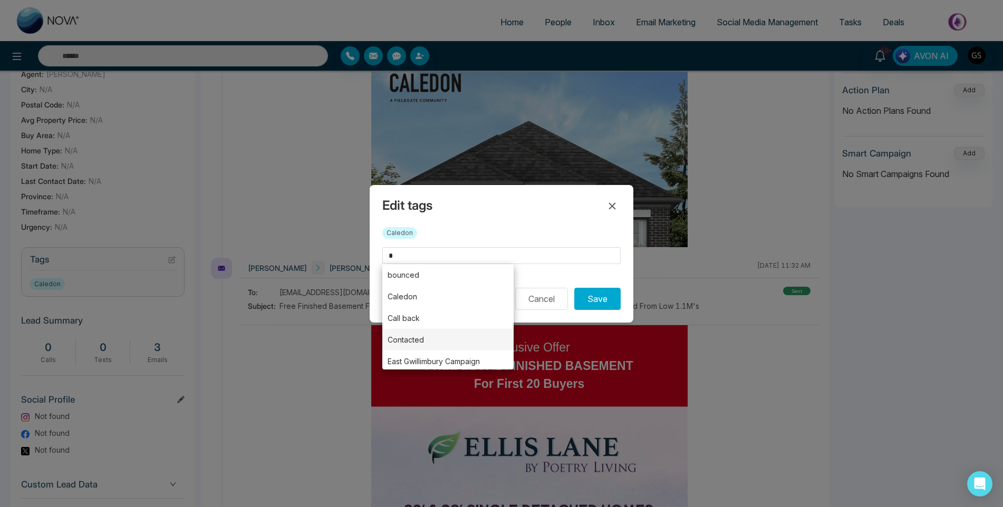
click at [404, 342] on li "Contacted" at bounding box center [447, 340] width 131 height 22
type input "*********"
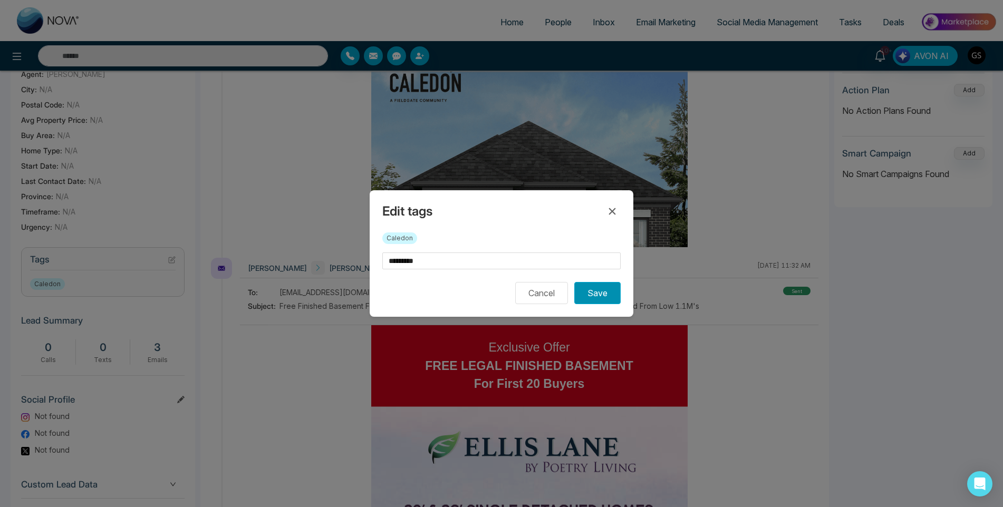
click at [594, 287] on button "Save" at bounding box center [597, 293] width 46 height 22
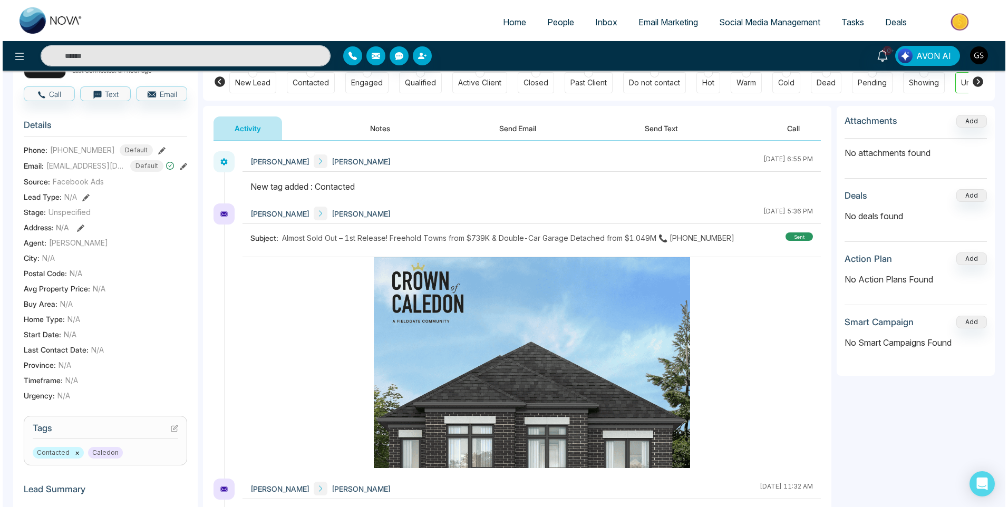
scroll to position [0, 0]
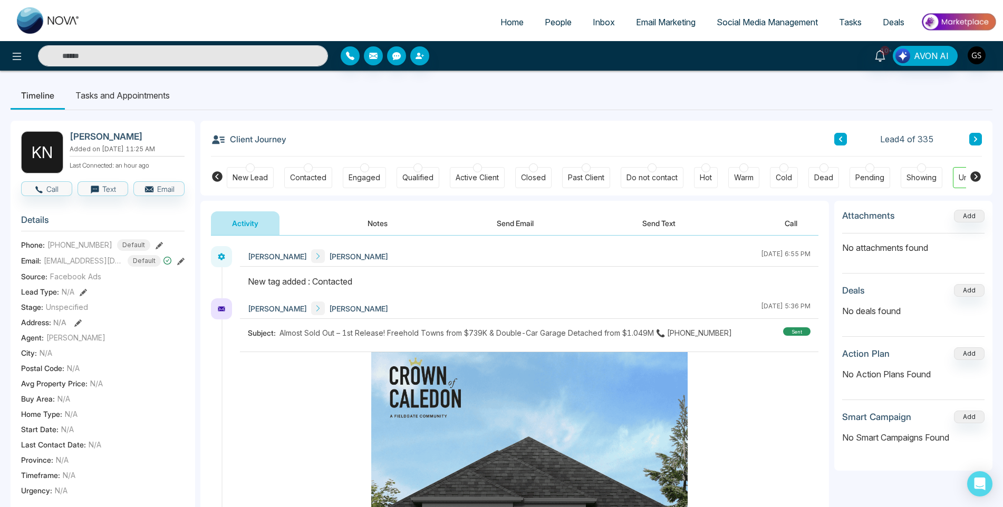
click at [375, 221] on button "Notes" at bounding box center [377, 223] width 62 height 24
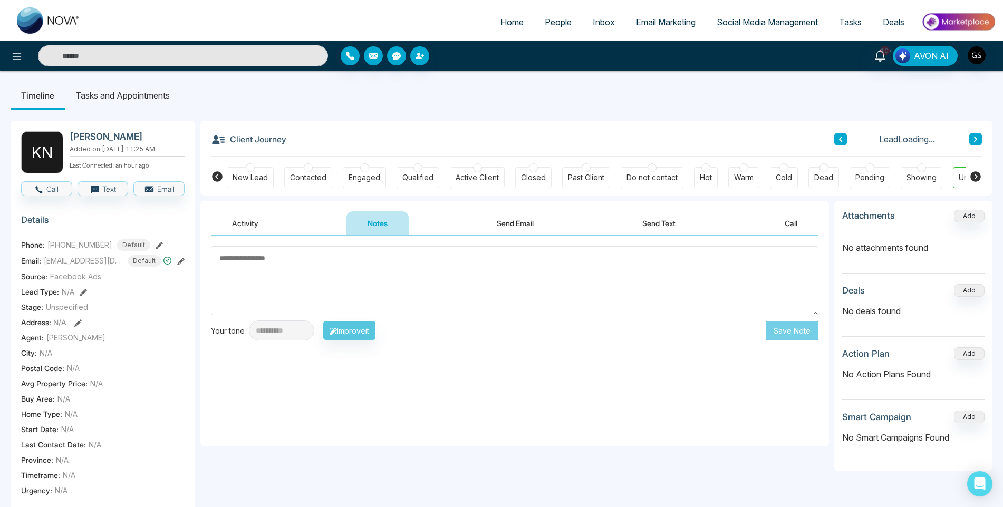
click at [237, 220] on button "Activity" at bounding box center [245, 223] width 69 height 24
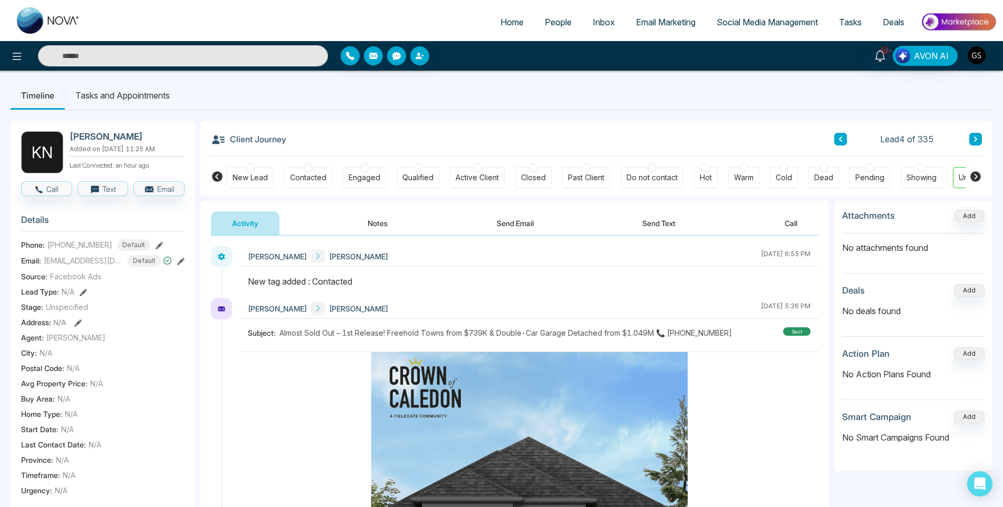
click at [552, 23] on span "People" at bounding box center [558, 22] width 27 height 11
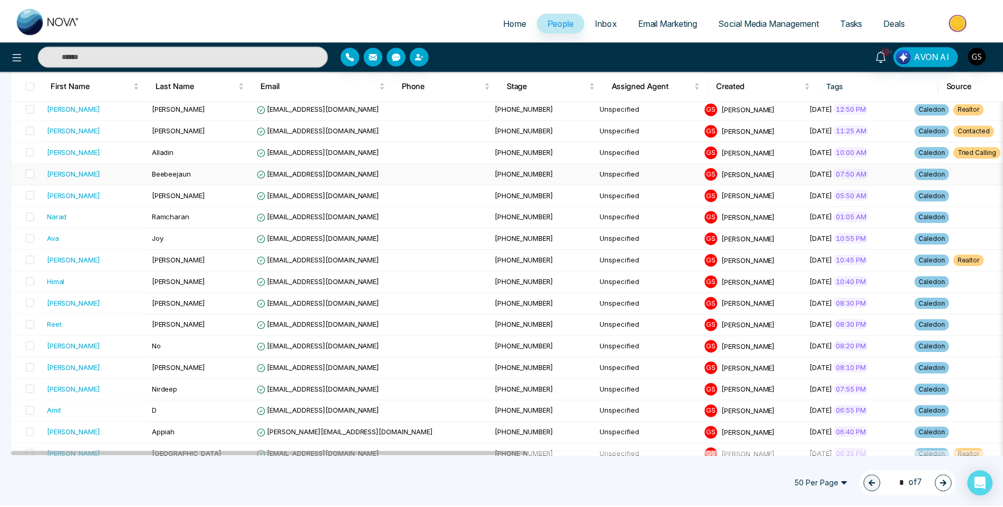
scroll to position [211, 0]
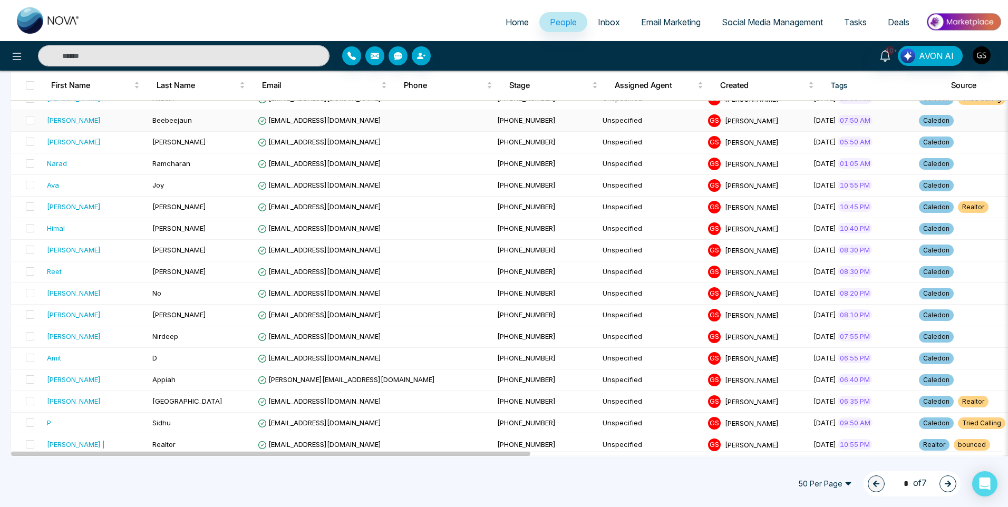
click at [274, 129] on td "[EMAIL_ADDRESS][DOMAIN_NAME]" at bounding box center [373, 121] width 239 height 22
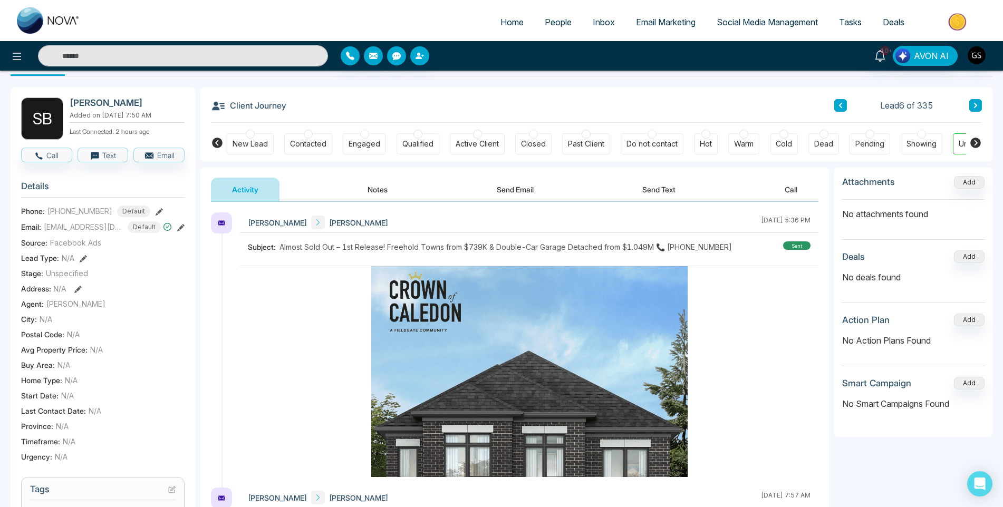
scroll to position [53, 0]
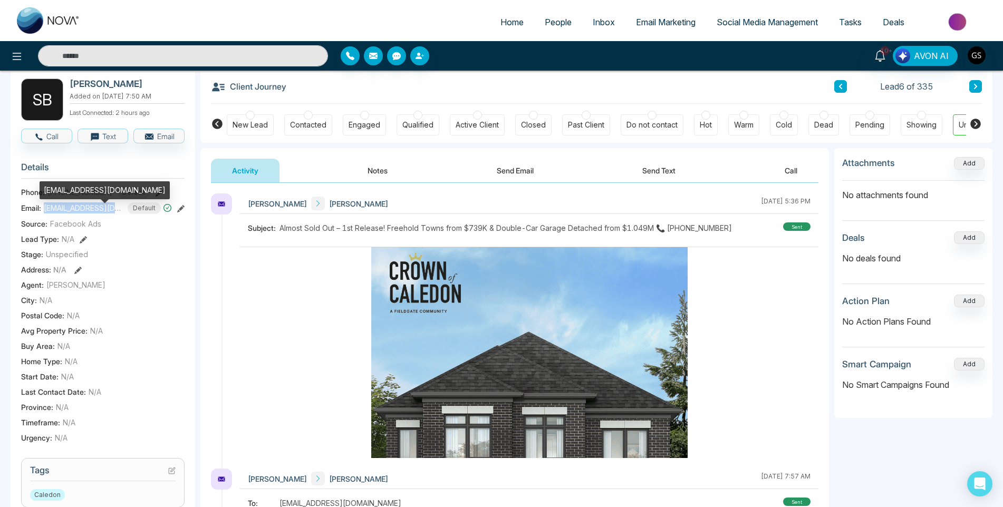
drag, startPoint x: 117, startPoint y: 216, endPoint x: 44, endPoint y: 214, distance: 72.3
click at [44, 214] on span "[EMAIL_ADDRESS][DOMAIN_NAME]" at bounding box center [83, 207] width 79 height 11
copy span "[EMAIL_ADDRESS][DOMAIN_NAME]"
click at [327, 130] on div "Contacted" at bounding box center [308, 124] width 48 height 21
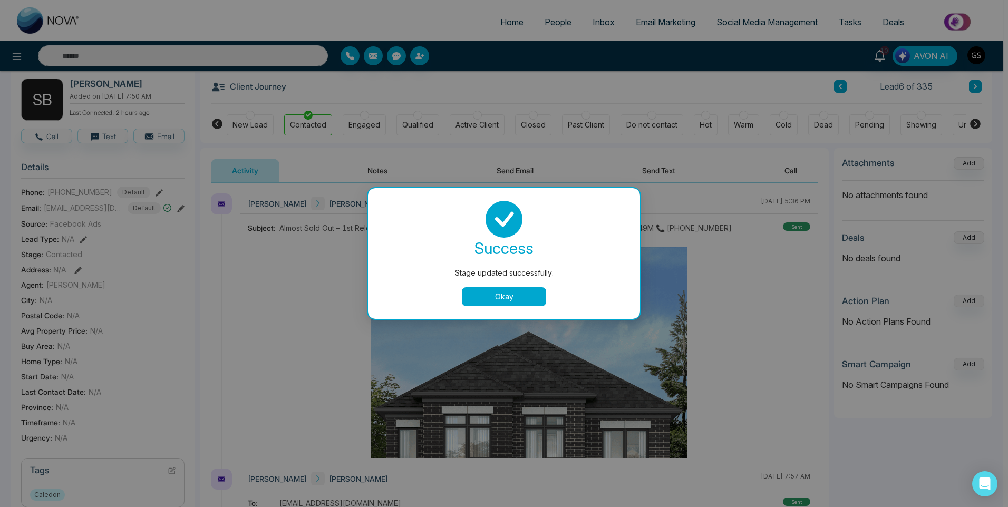
click at [572, 20] on div "Stage updated successfully. success Stage updated successfully. Okay" at bounding box center [504, 253] width 1008 height 507
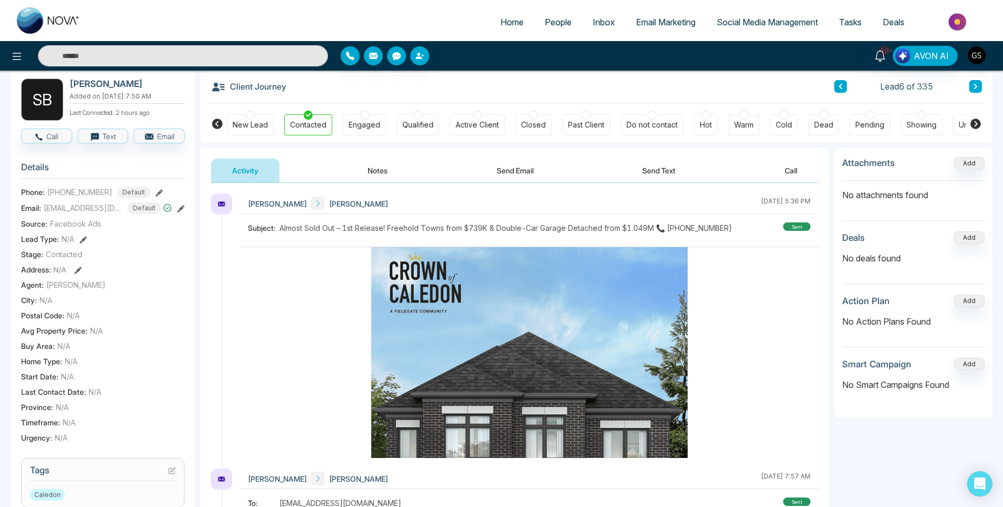
click at [567, 27] on link "People" at bounding box center [558, 22] width 48 height 20
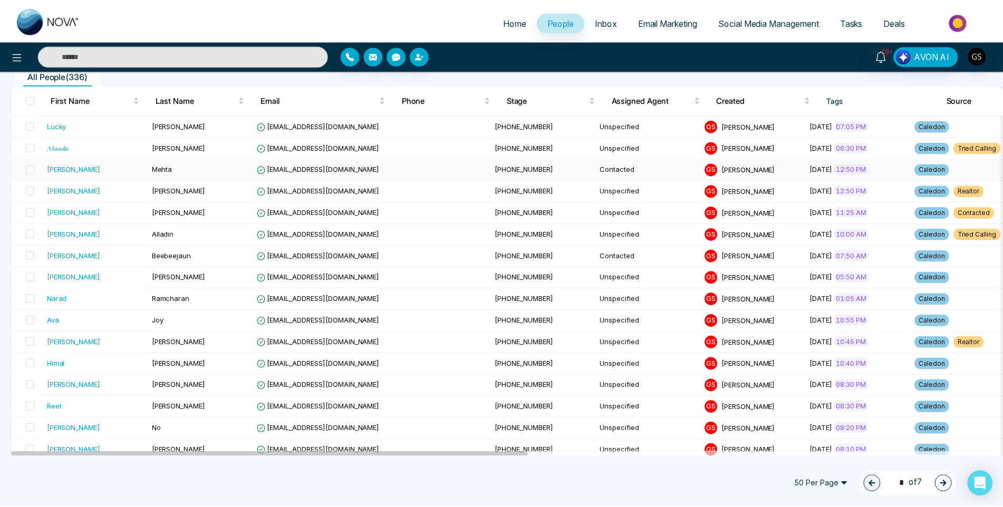
scroll to position [105, 0]
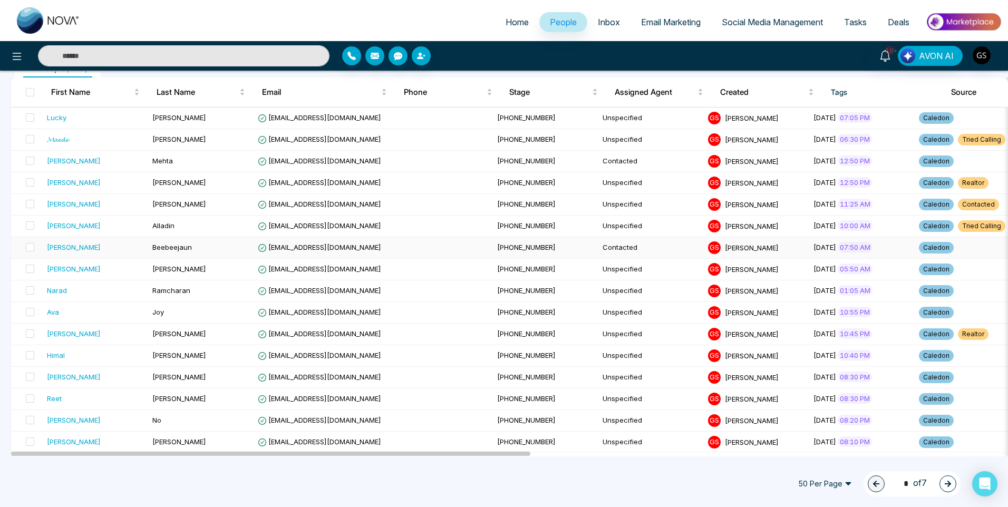
click at [497, 249] on span "[PHONE_NUMBER]" at bounding box center [526, 247] width 59 height 8
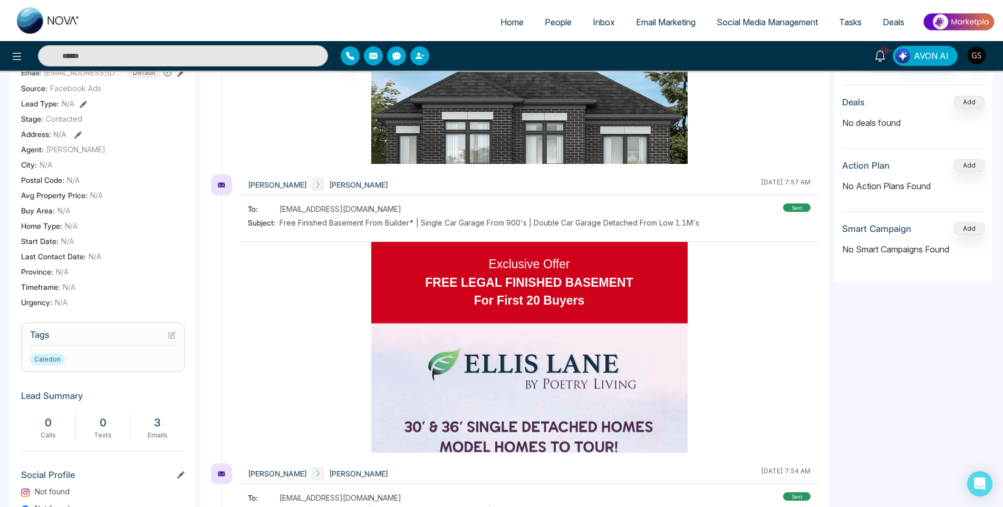
scroll to position [264, 0]
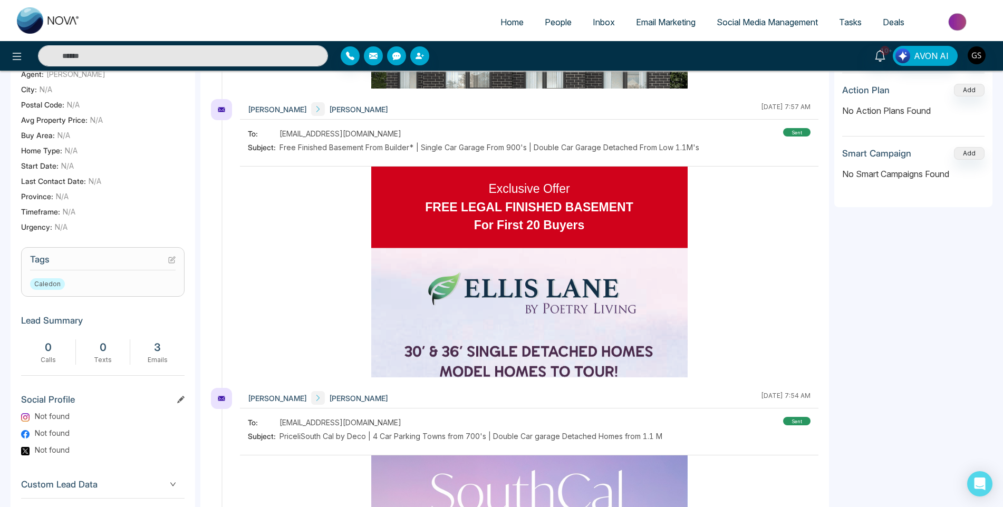
click at [172, 261] on icon at bounding box center [173, 259] width 4 height 4
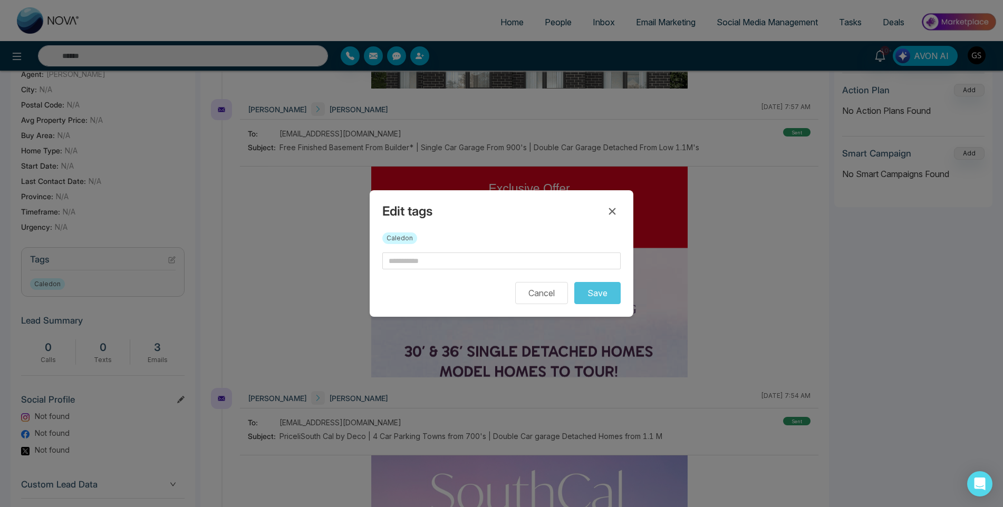
click at [487, 251] on div "Caledon" at bounding box center [501, 243] width 238 height 20
click at [486, 254] on input "text" at bounding box center [501, 261] width 238 height 17
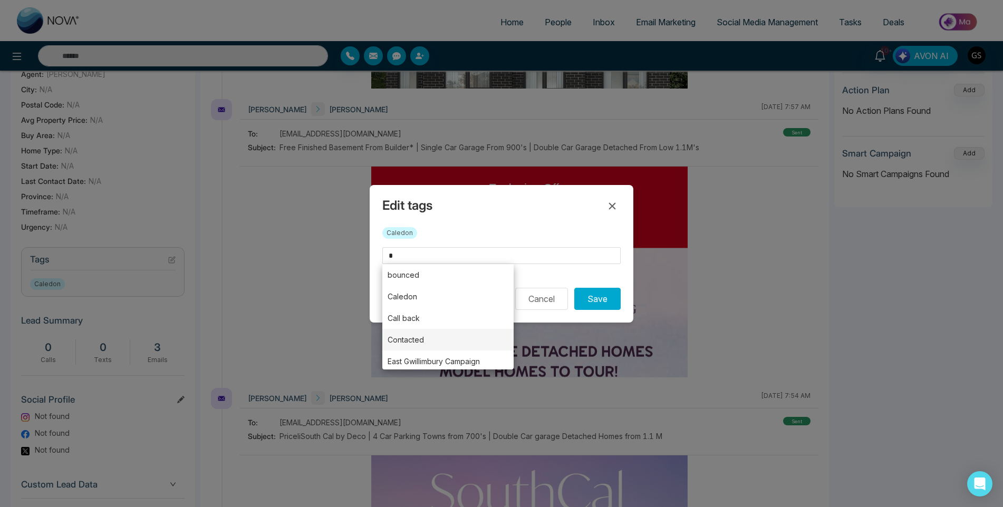
click at [450, 334] on li "Contacted" at bounding box center [447, 340] width 131 height 22
type input "*********"
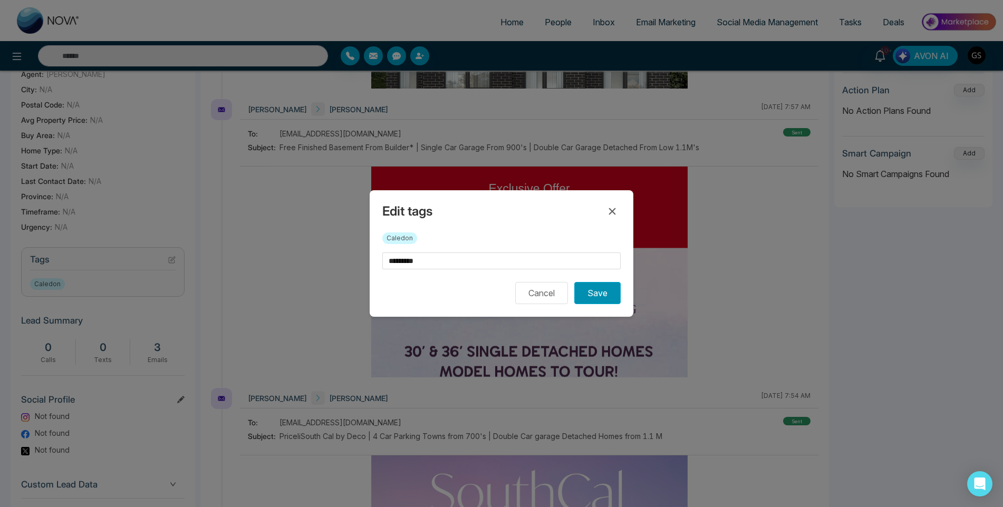
click at [613, 296] on button "Save" at bounding box center [597, 293] width 46 height 22
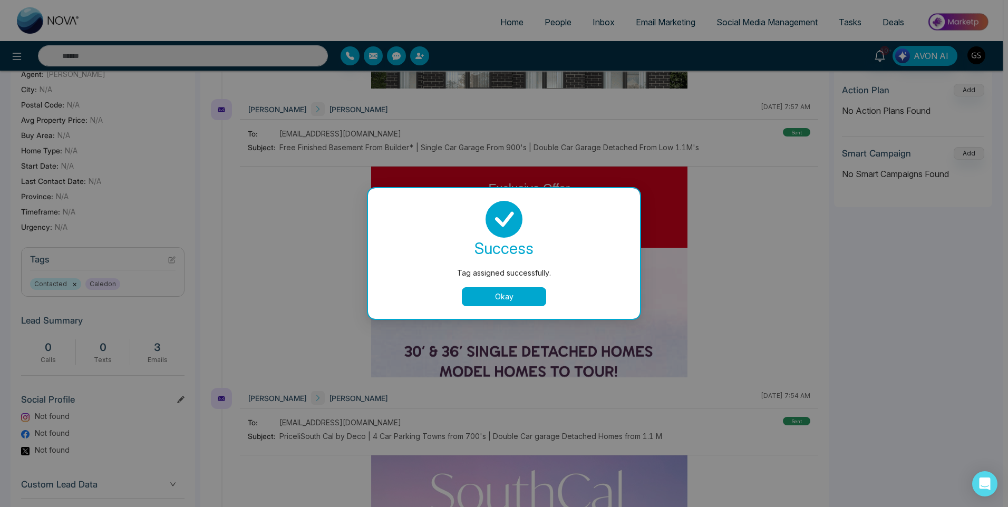
click at [535, 293] on button "Okay" at bounding box center [504, 296] width 84 height 19
